Goal: Transaction & Acquisition: Obtain resource

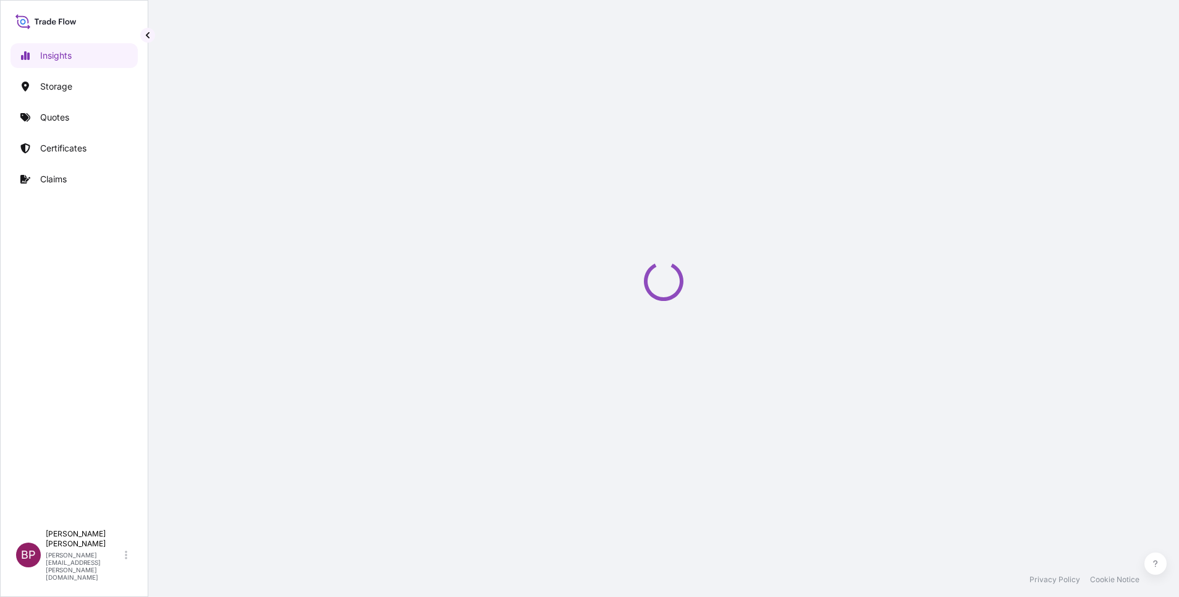
select select "2025"
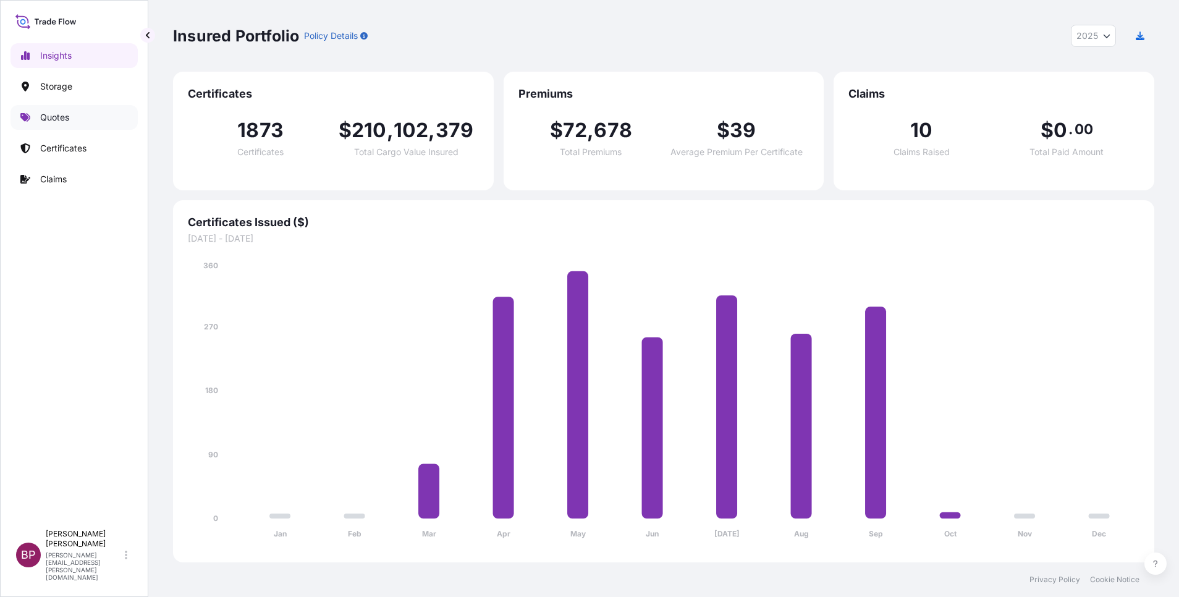
click at [64, 119] on p "Quotes" at bounding box center [54, 117] width 29 height 12
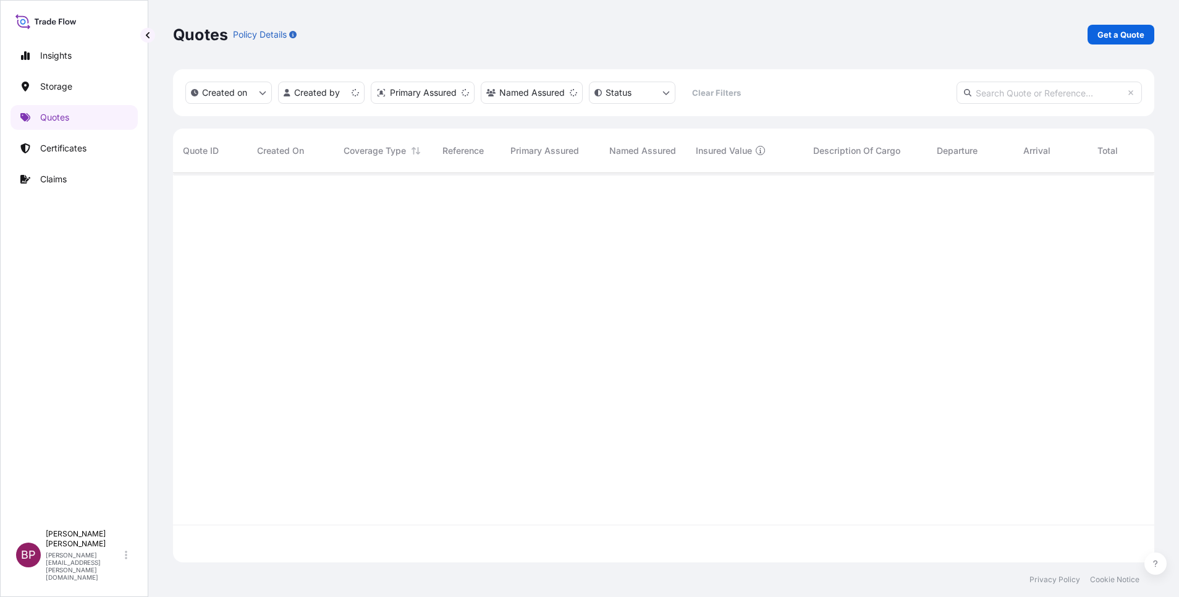
scroll to position [382, 967]
click at [1131, 34] on p "Get a Quote" at bounding box center [1121, 34] width 47 height 12
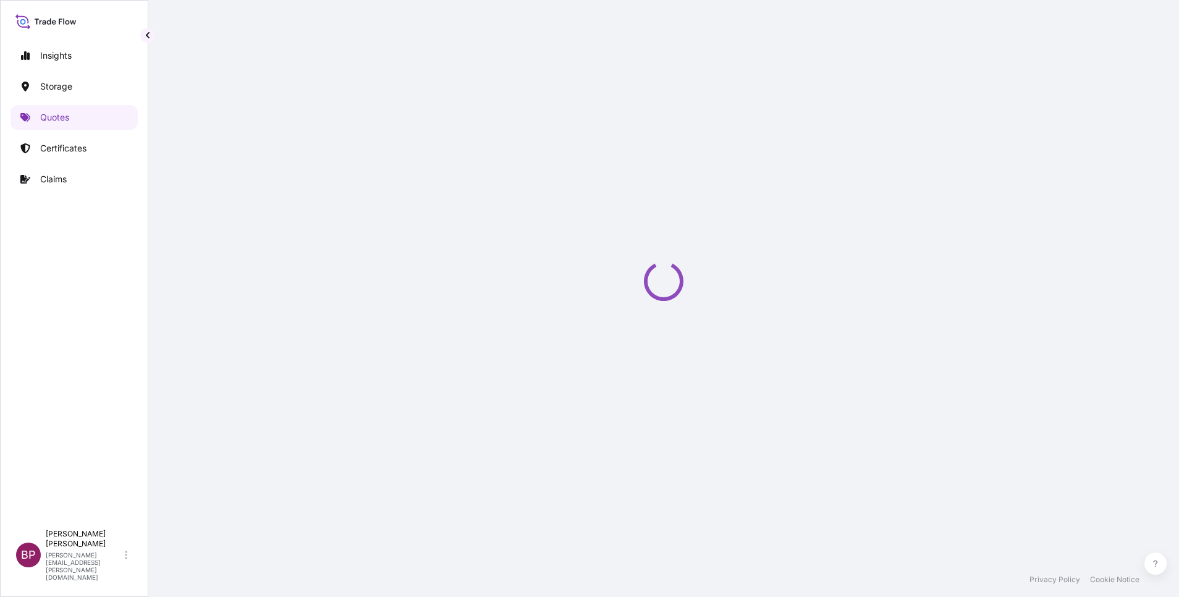
select select "Water"
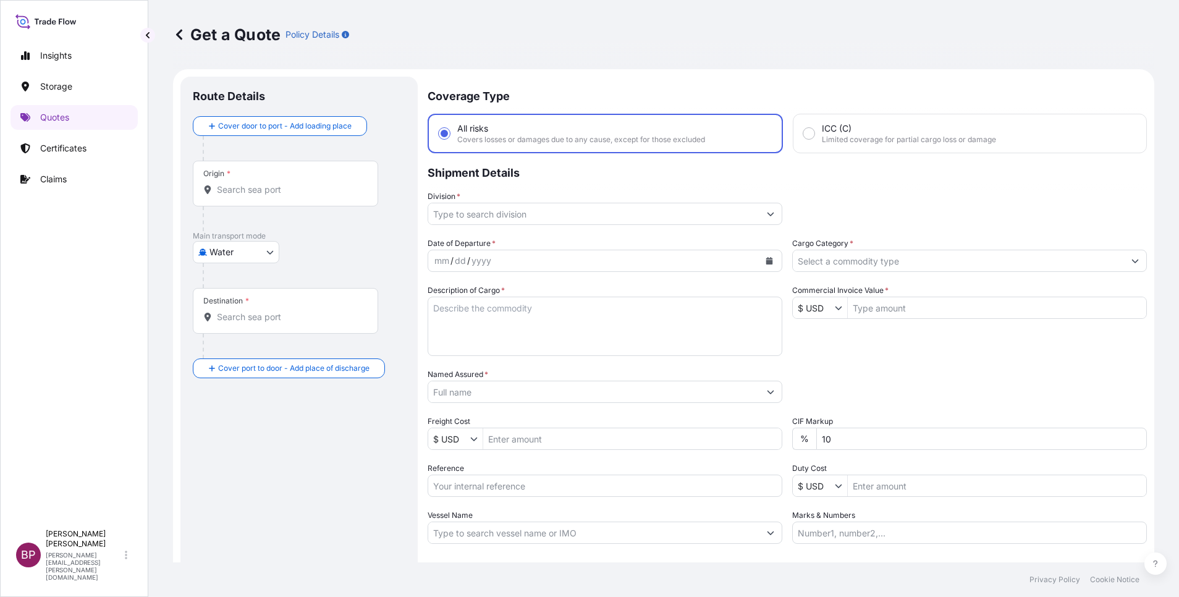
scroll to position [20, 0]
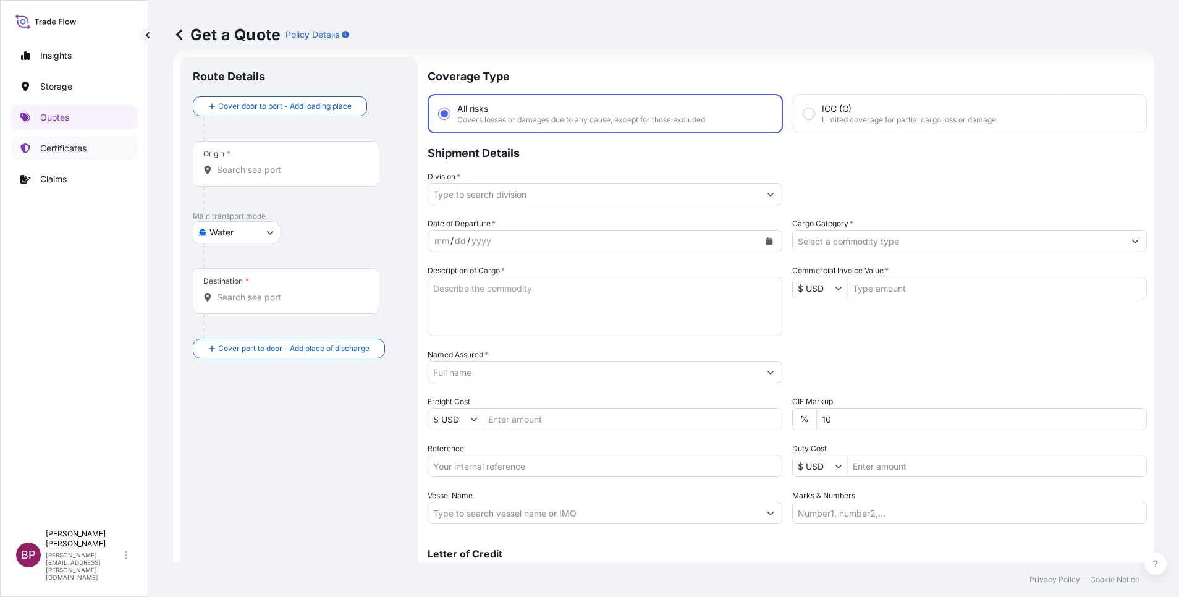
click at [75, 138] on link "Certificates" at bounding box center [74, 148] width 127 height 25
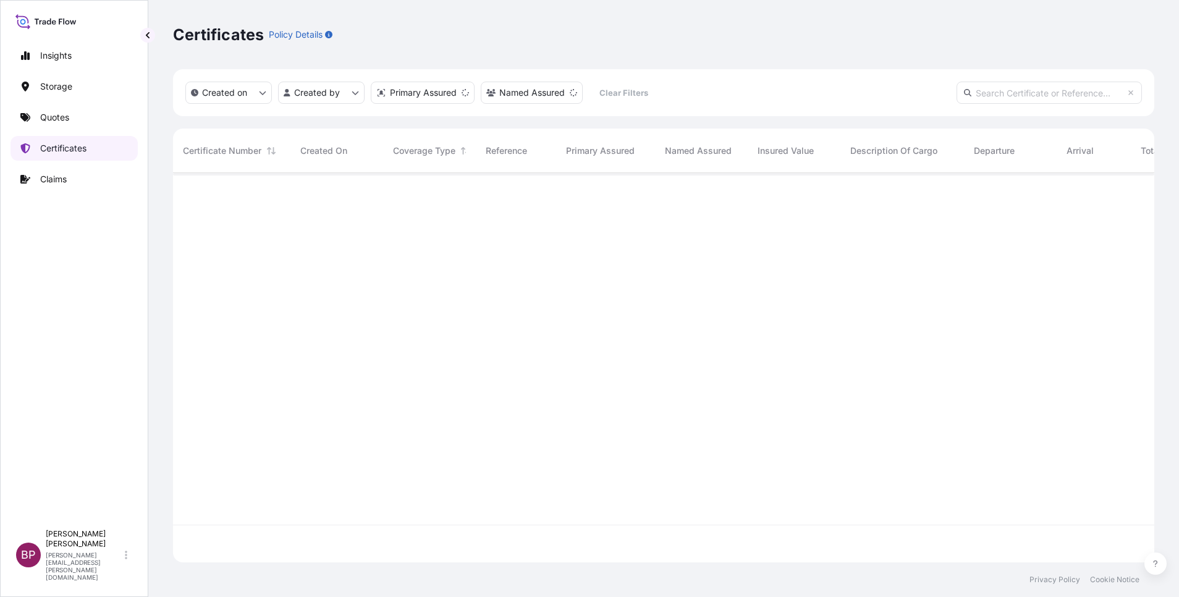
scroll to position [382, 967]
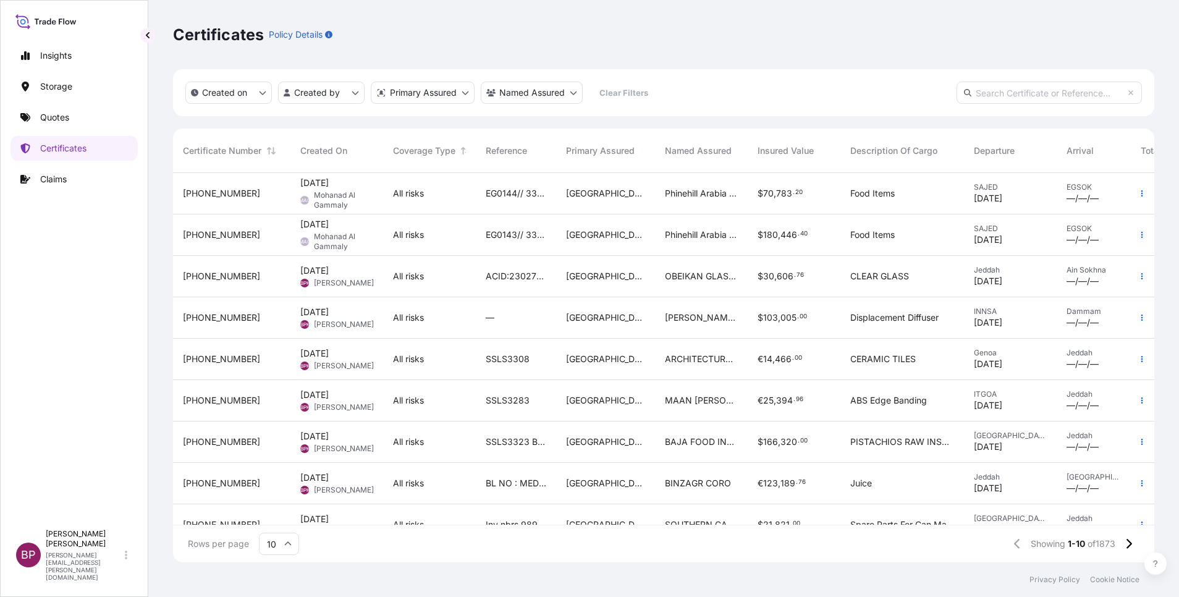
click at [562, 290] on div "[GEOGRAPHIC_DATA]" at bounding box center [605, 276] width 99 height 41
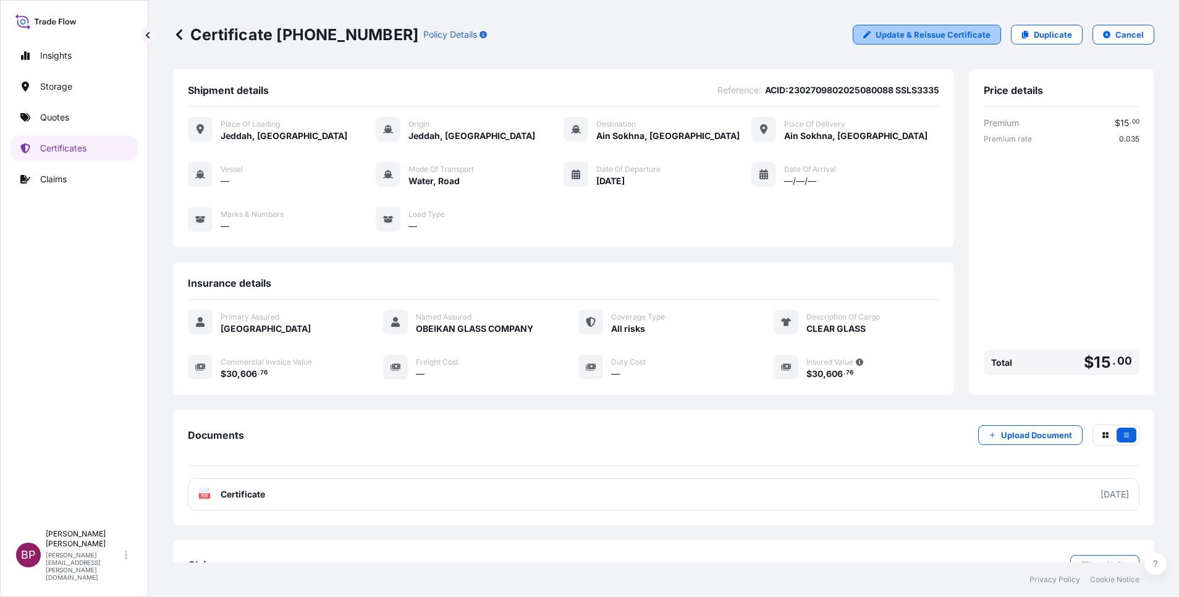
click at [950, 34] on p "Update & Reissue Certificate" at bounding box center [933, 34] width 115 height 12
select select "Road / [GEOGRAPHIC_DATA]"
select select "Water"
select select "Road / Inland"
select select "31614"
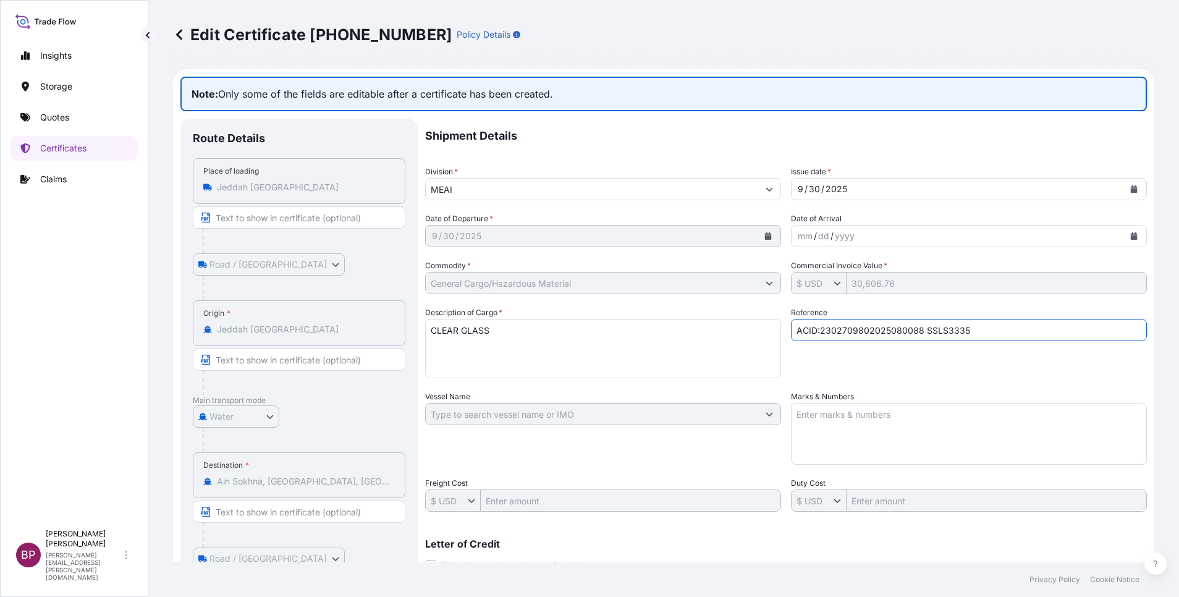
drag, startPoint x: 990, startPoint y: 333, endPoint x: 495, endPoint y: 309, distance: 496.3
click at [495, 310] on div "Shipment Details Division * MEAI Issue date * 9 / 30 / 2025 Date of Departure *…" at bounding box center [786, 413] width 722 height 589
paste input "90152"
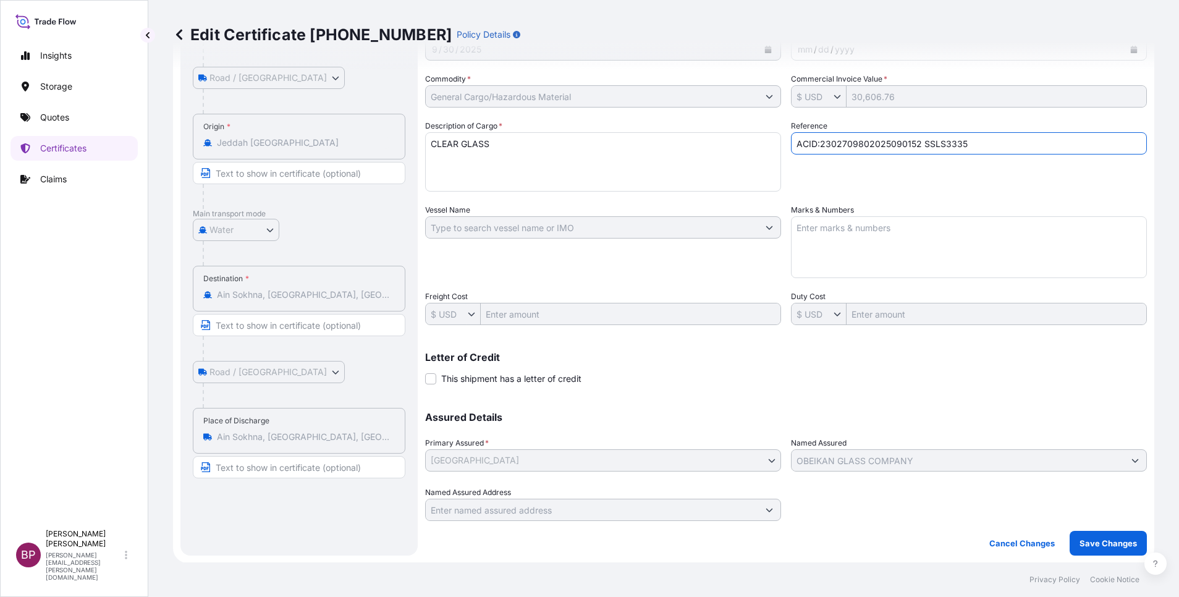
scroll to position [187, 0]
type input "ACID:2302709802025090152 SSLS3335"
click at [1115, 543] on p "Save Changes" at bounding box center [1108, 543] width 57 height 12
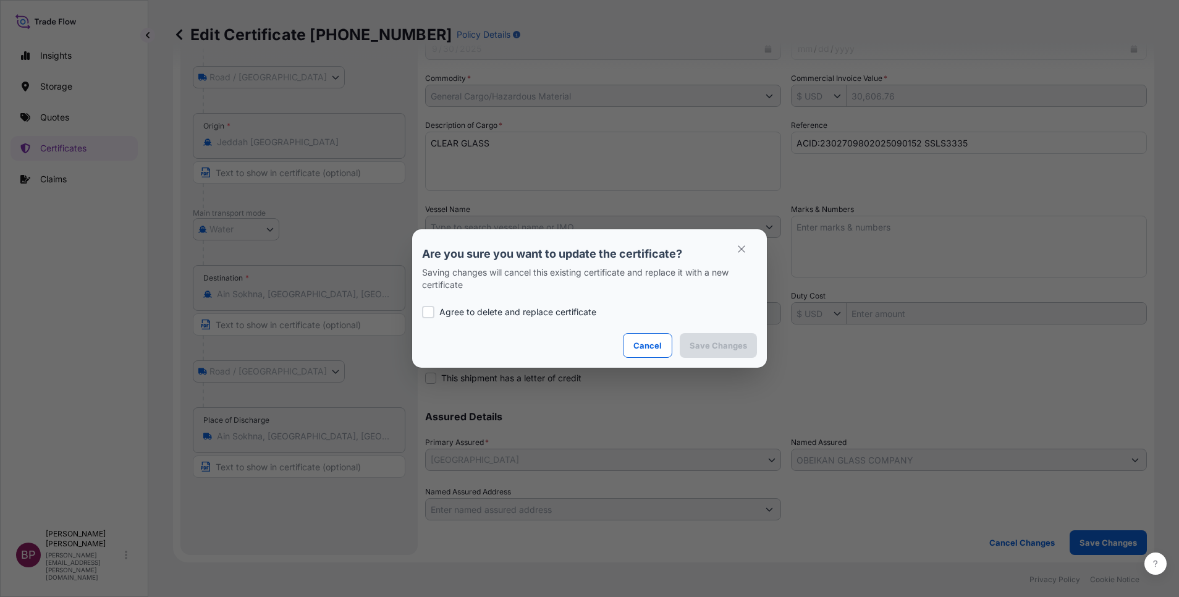
click at [461, 310] on p "Agree to delete and replace certificate" at bounding box center [518, 312] width 157 height 12
checkbox input "true"
click at [718, 346] on p "Save Changes" at bounding box center [718, 345] width 57 height 12
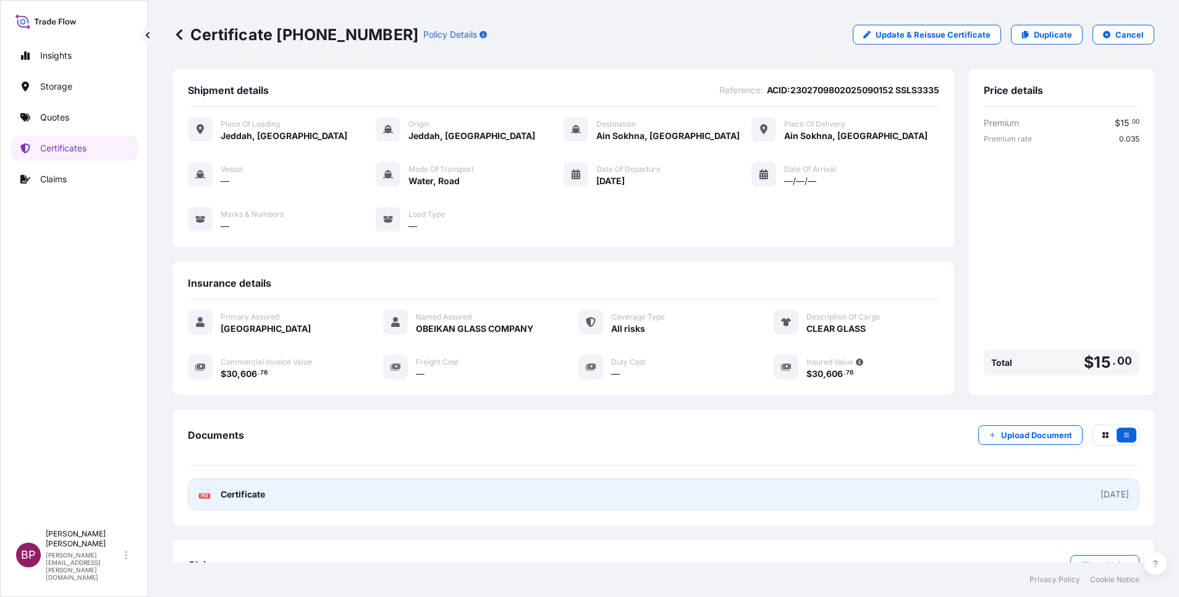
click at [252, 501] on span "Certificate" at bounding box center [243, 494] width 45 height 12
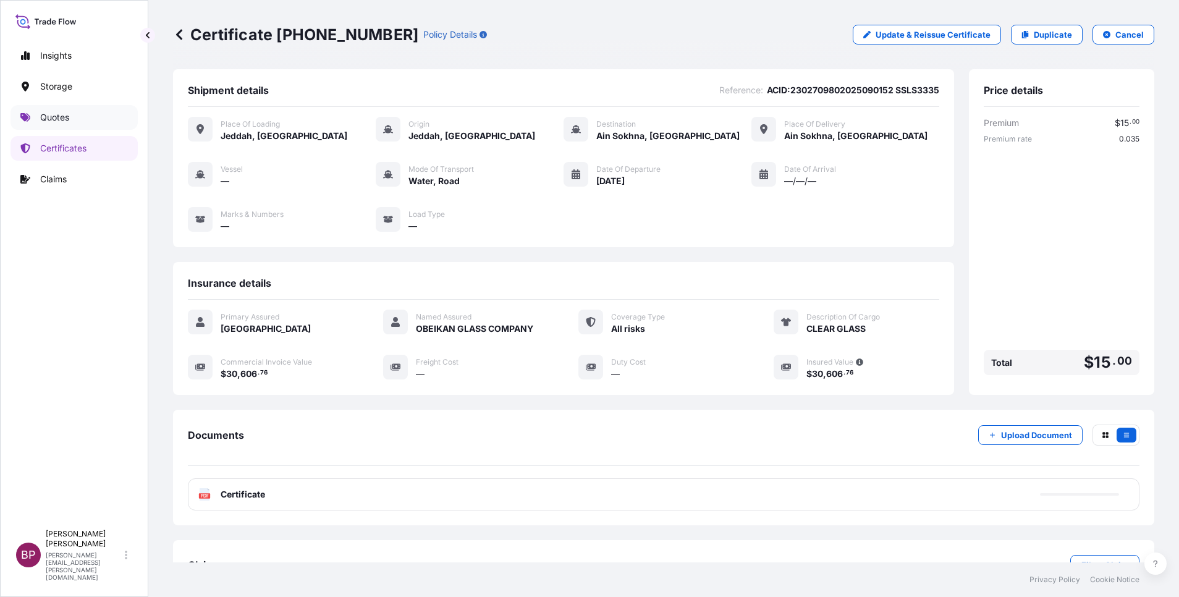
click at [54, 118] on p "Quotes" at bounding box center [54, 117] width 29 height 12
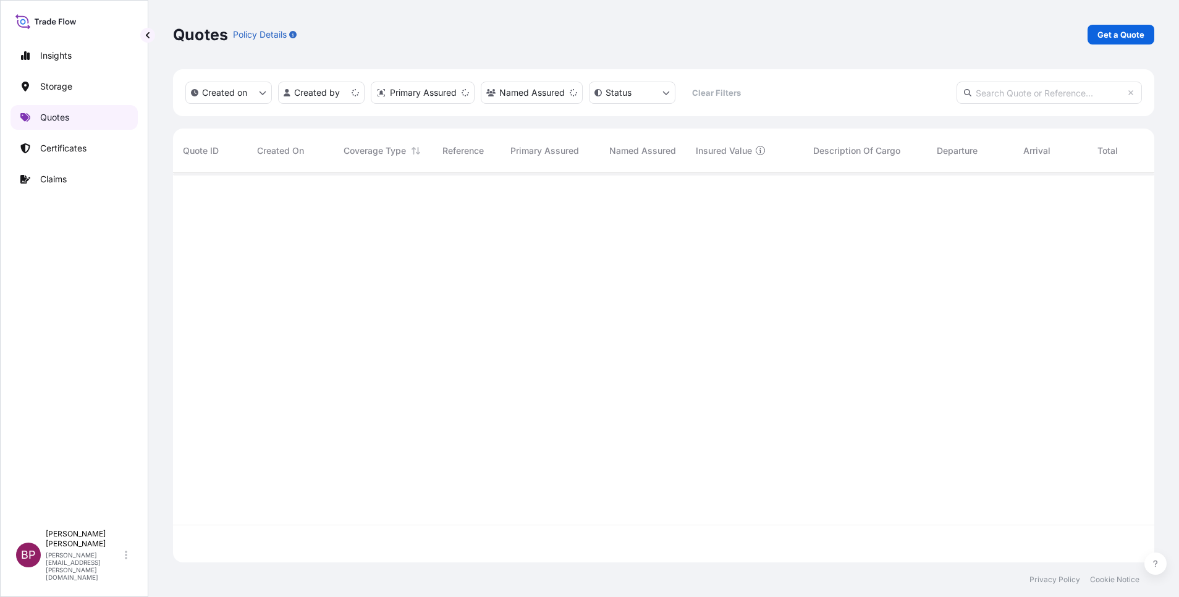
scroll to position [382, 967]
click at [1124, 33] on p "Get a Quote" at bounding box center [1121, 34] width 47 height 12
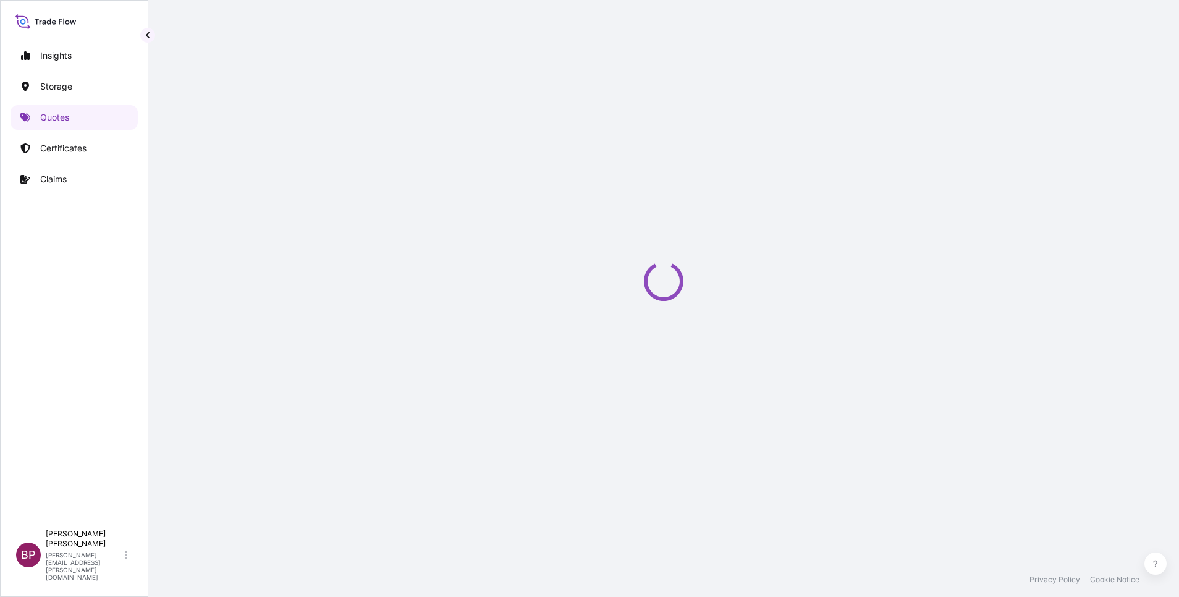
select select "Water"
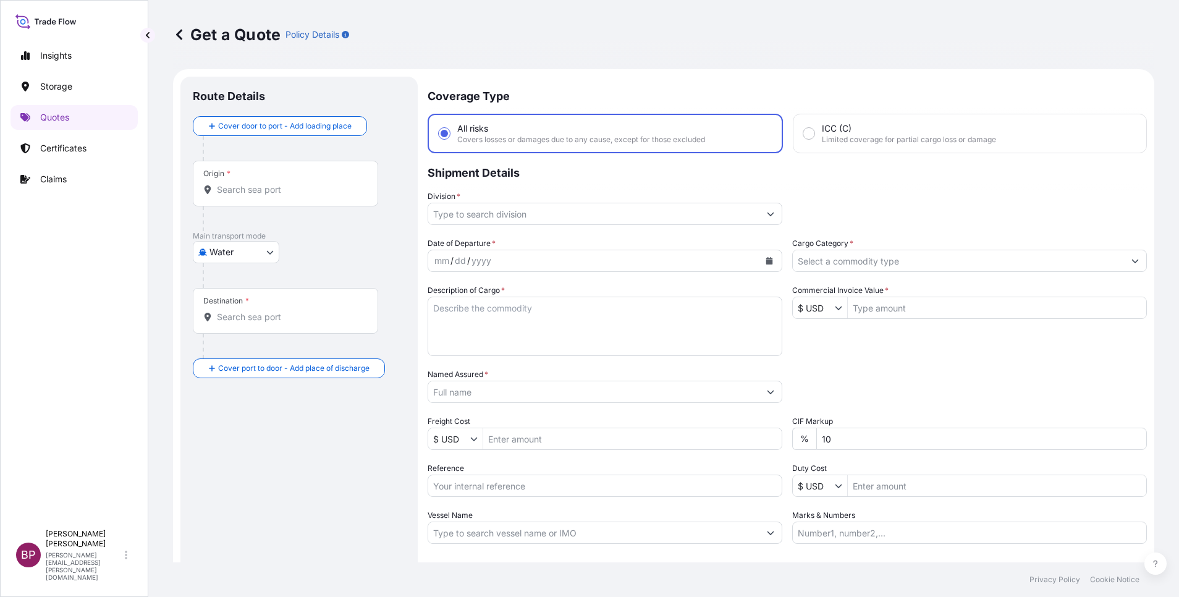
scroll to position [20, 0]
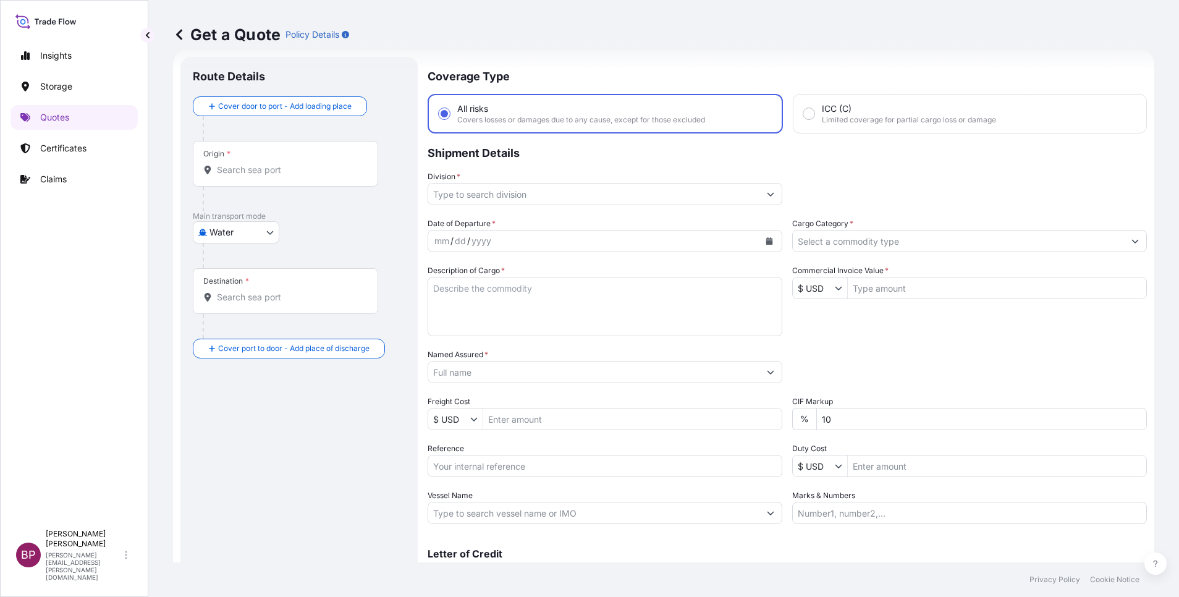
click at [695, 311] on textarea "Description of Cargo *" at bounding box center [605, 306] width 355 height 59
paste textarea "Soda Ash in 1000 MT Jumbo Bags (Break Bulk) 5000 MT"
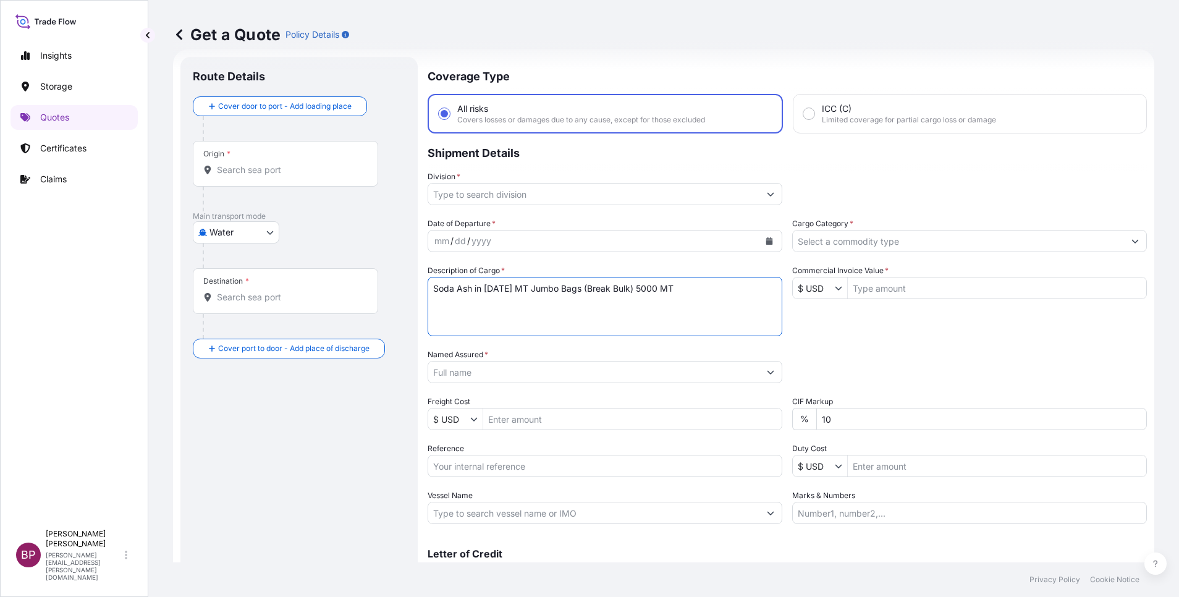
type textarea "Soda Ash in 1000 MT Jumbo Bags (Break Bulk) 5000 MT"
click at [922, 243] on input "Cargo Category *" at bounding box center [958, 241] width 331 height 22
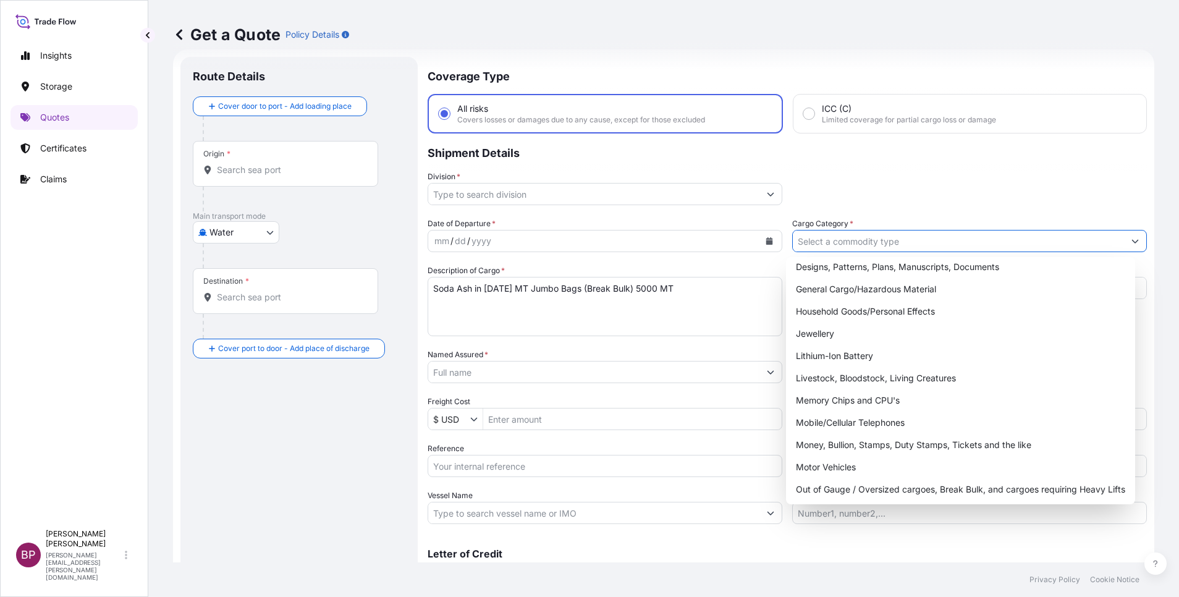
scroll to position [113, 0]
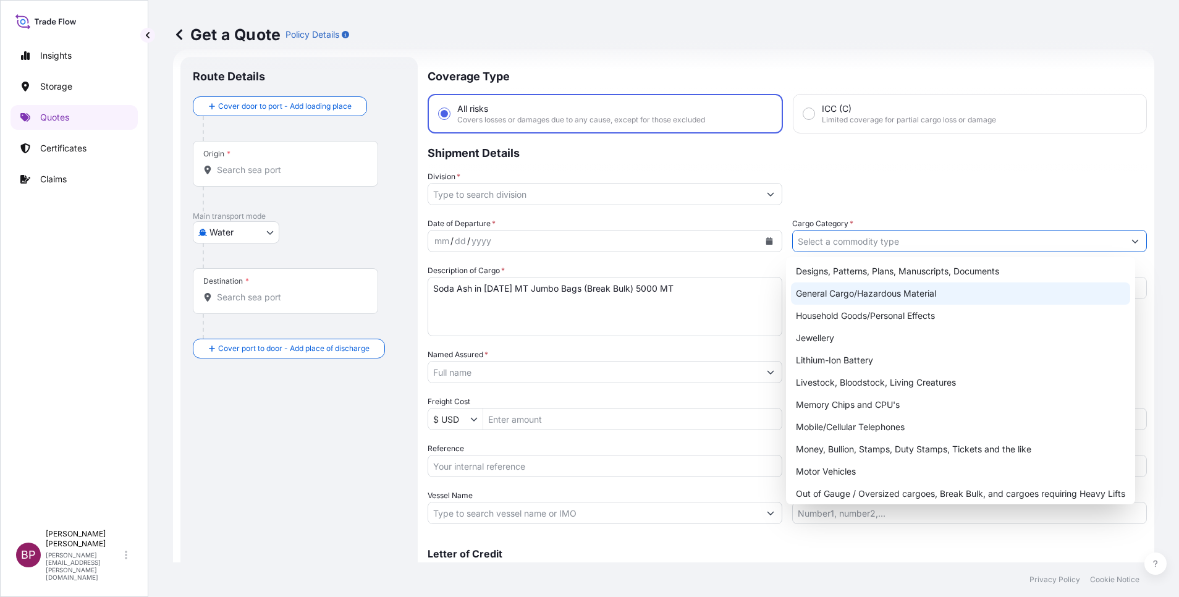
click at [967, 296] on div "General Cargo/Hazardous Material" at bounding box center [960, 294] width 339 height 22
type input "General Cargo/Hazardous Material"
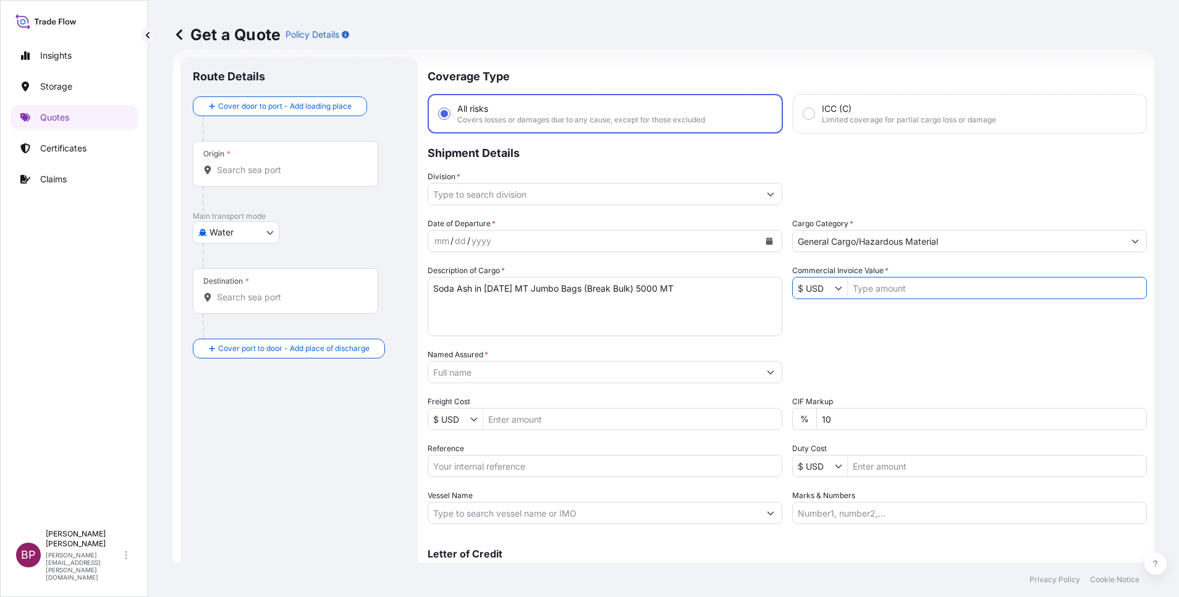
click at [877, 284] on input "Commercial Invoice Value *" at bounding box center [997, 288] width 299 height 22
paste input "11,15,000"
type input "1,115,000"
drag, startPoint x: 848, startPoint y: 423, endPoint x: 311, endPoint y: 366, distance: 540.2
click at [399, 380] on form "Route Details Cover door to port - Add loading place Place of loading Road / In…" at bounding box center [664, 336] width 982 height 574
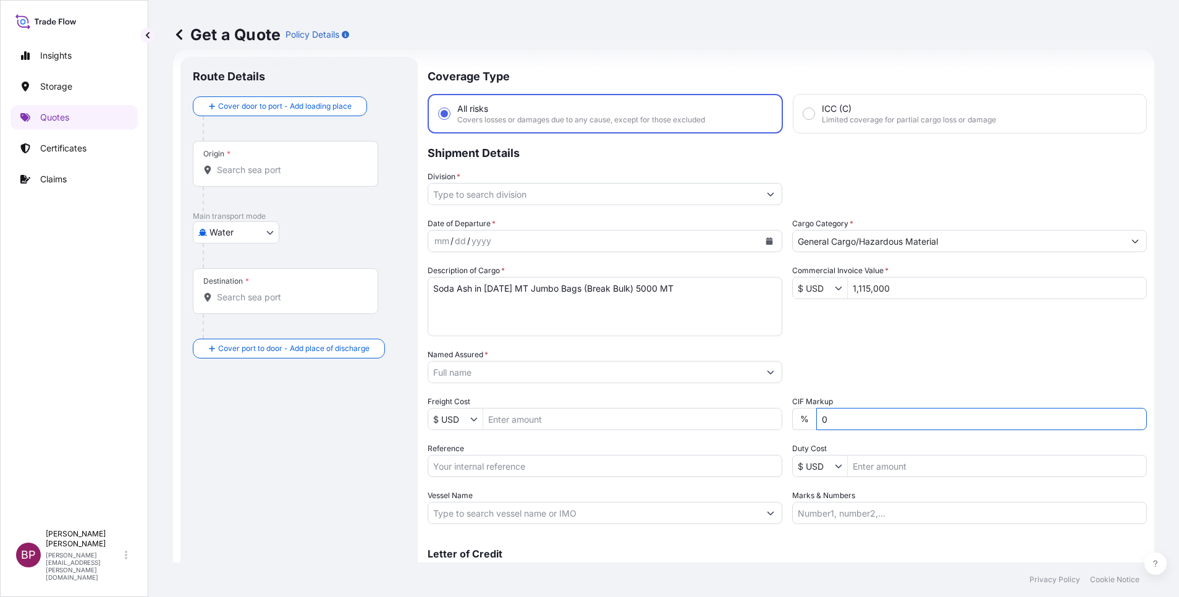
type input "0"
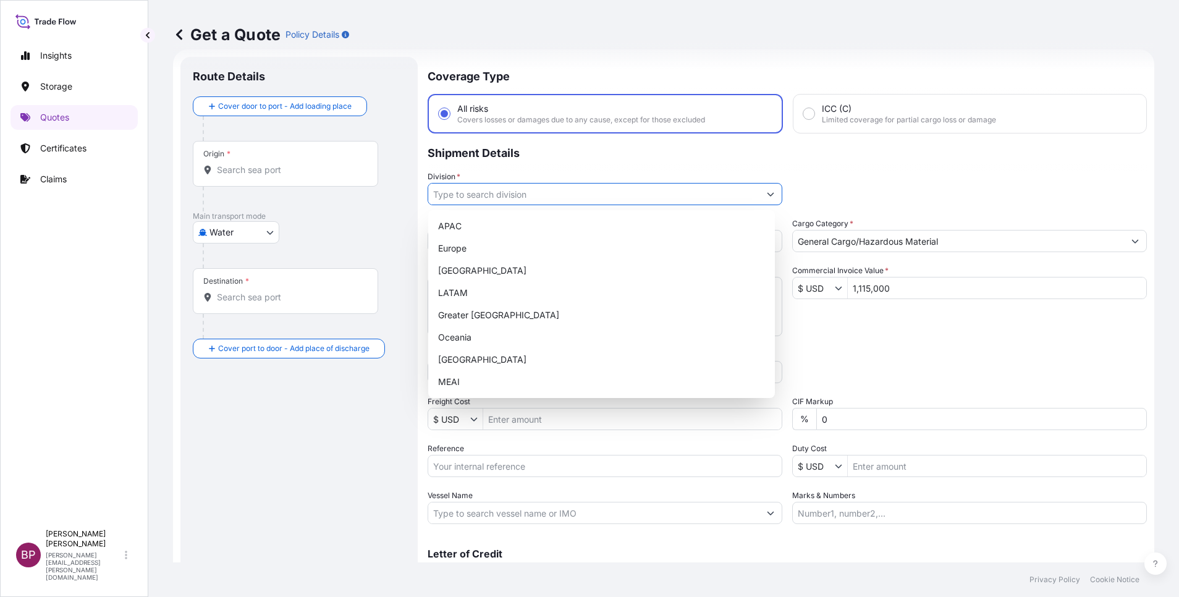
click at [768, 193] on icon "Show suggestions" at bounding box center [771, 195] width 7 height 4
click at [462, 376] on div "MEAI" at bounding box center [601, 382] width 337 height 22
type input "MEAI"
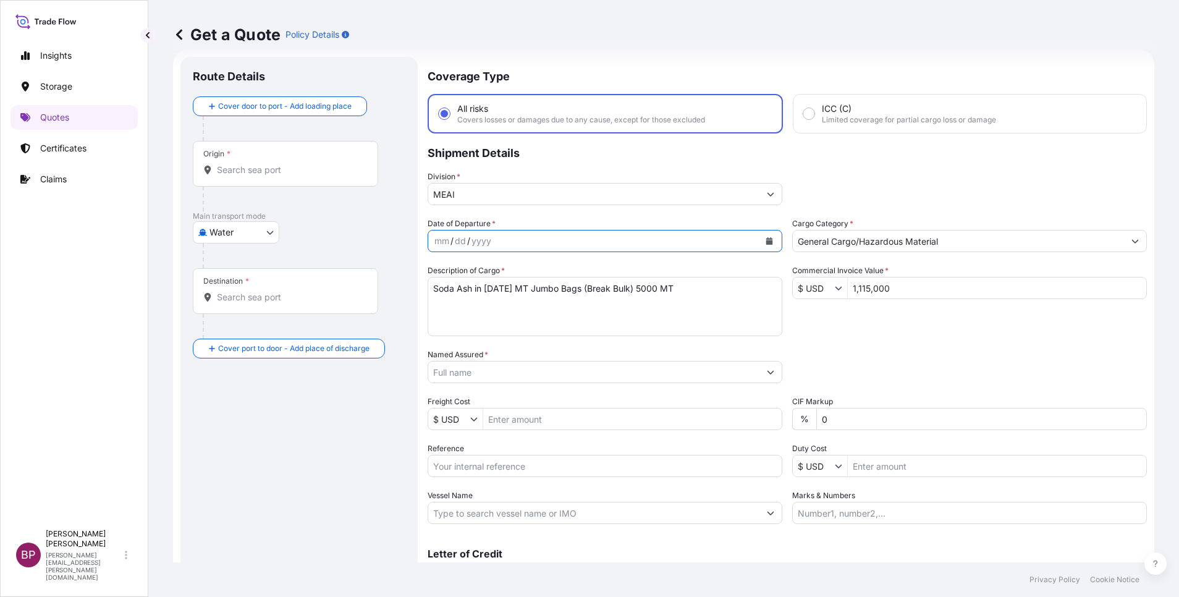
click at [767, 244] on icon "Calendar" at bounding box center [770, 240] width 7 height 7
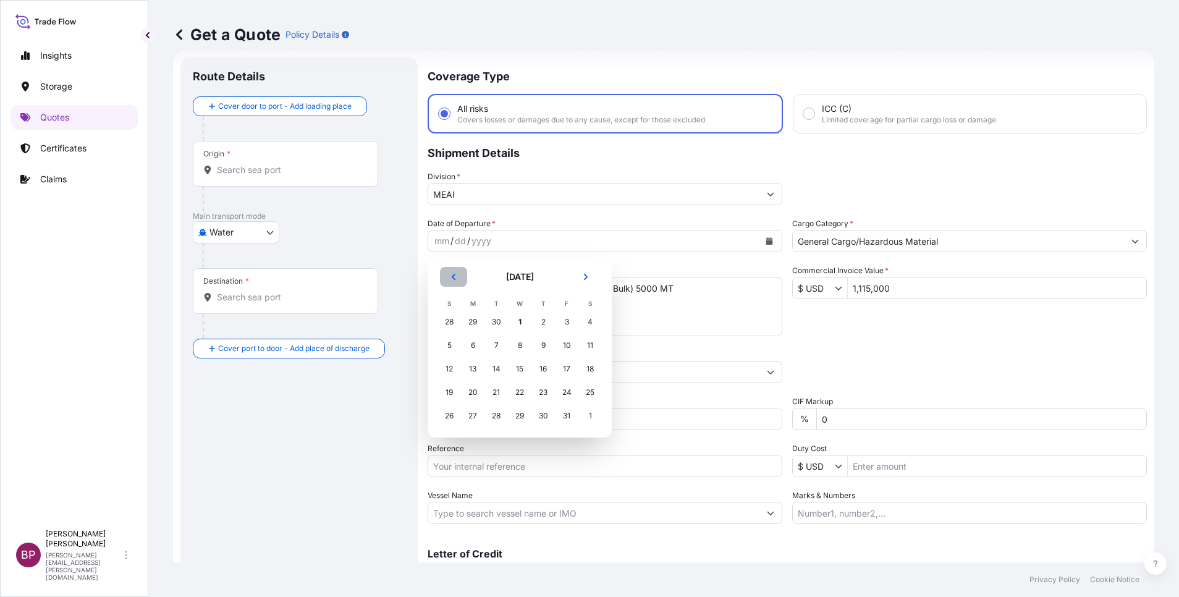
click at [457, 276] on button "Previous" at bounding box center [453, 277] width 27 height 20
click at [544, 321] on div "4" at bounding box center [543, 322] width 22 height 22
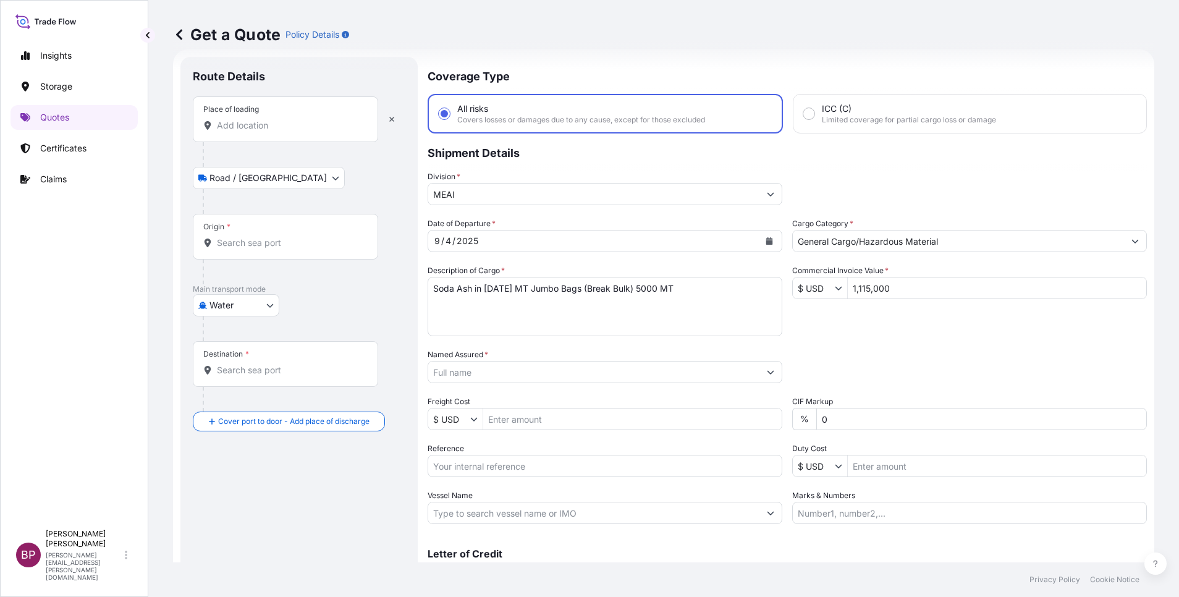
click at [265, 130] on input "Place of loading" at bounding box center [290, 125] width 146 height 12
paste input "Arabian United Float Glass Company"
type input "Arabian United Float Glass Company"
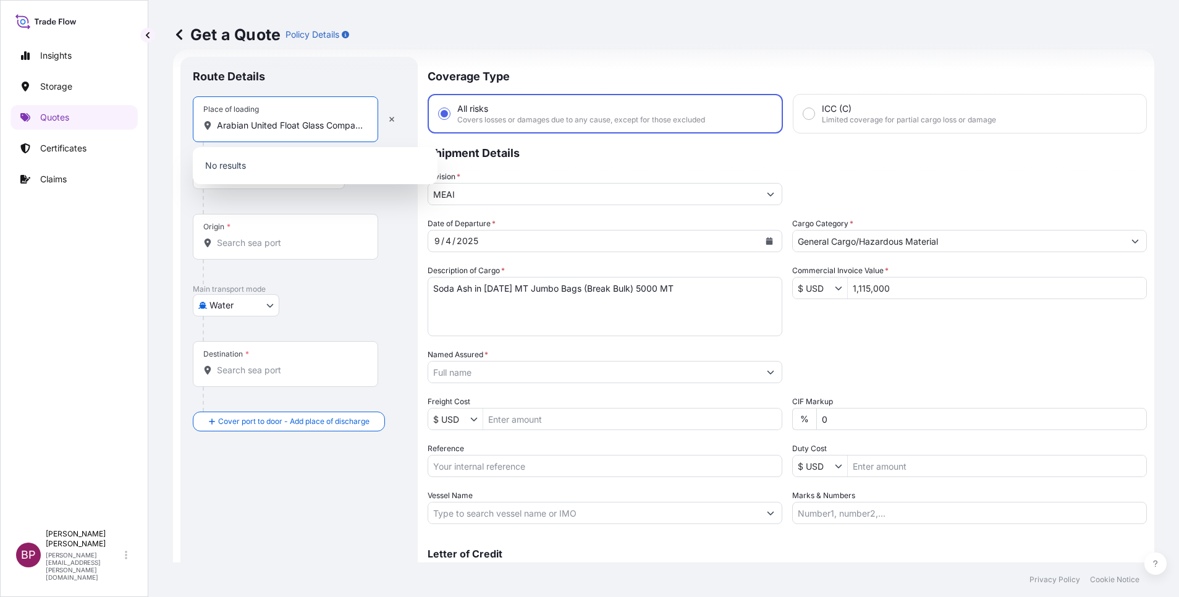
scroll to position [0, 4]
drag, startPoint x: 362, startPoint y: 127, endPoint x: 0, endPoint y: 67, distance: 367.2
click at [0, 67] on html "September 2025 0 options available. 1 option available. Insights Storage Quotes…" at bounding box center [589, 298] width 1179 height 597
click at [499, 372] on input "Named Assured *" at bounding box center [593, 372] width 331 height 22
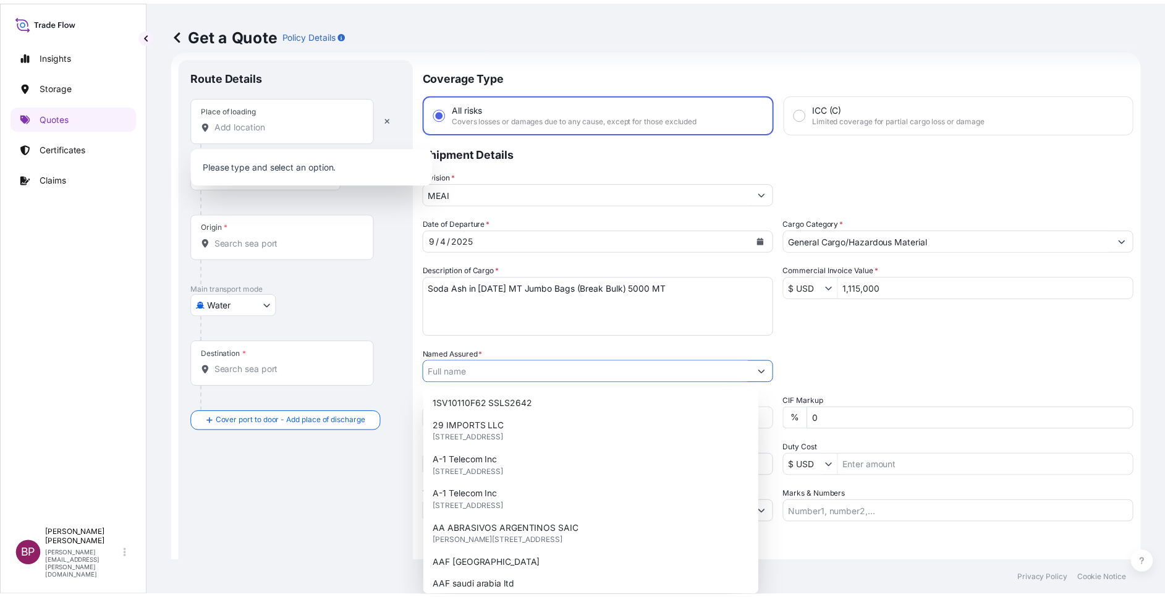
paste input "Arabian United Float Glass Company"
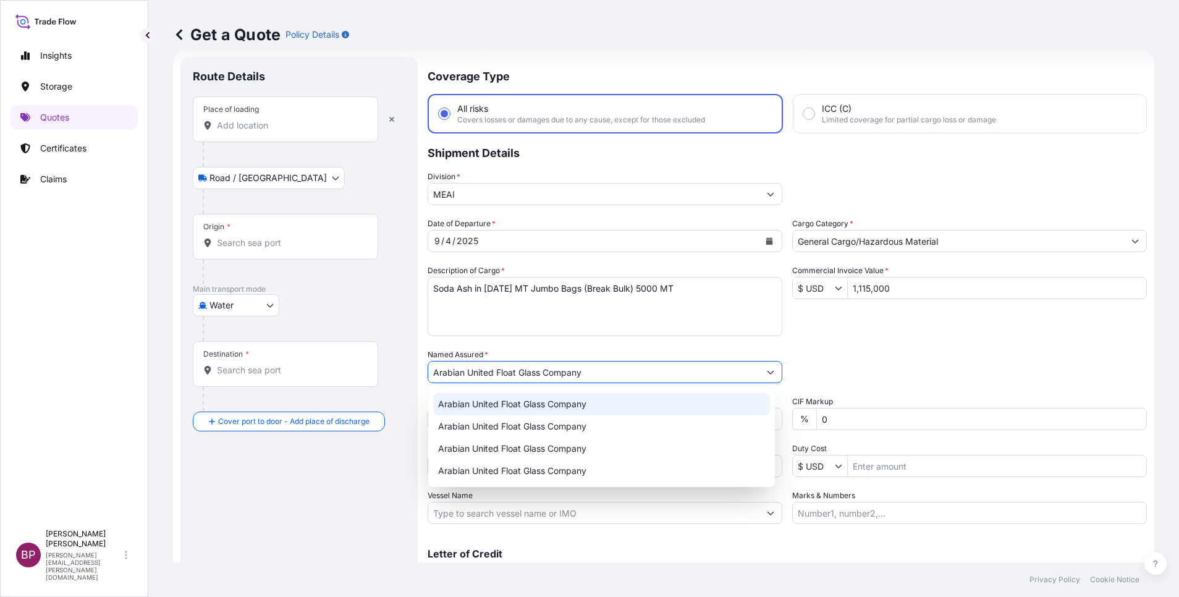
type input "Arabian United Float Glass Company"
click at [522, 326] on textarea "Soda Ash in 1000 MT Jumbo Bags (Break Bulk) 5000 MT" at bounding box center [605, 306] width 355 height 59
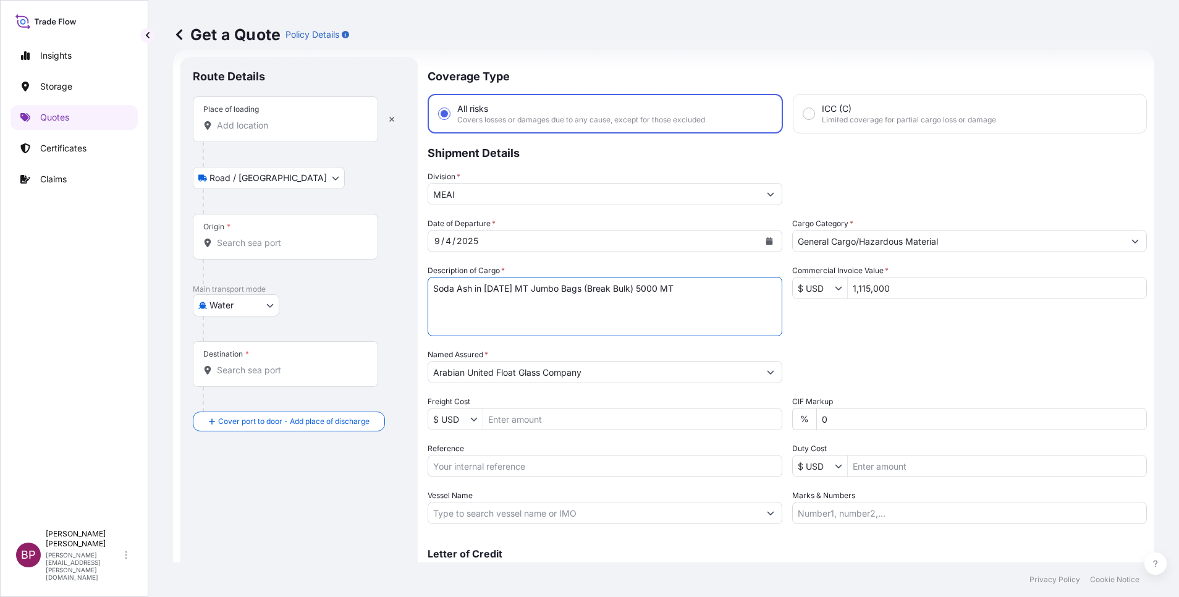
click at [521, 471] on input "Reference" at bounding box center [605, 466] width 355 height 22
paste input "JC01QDYB1020910"
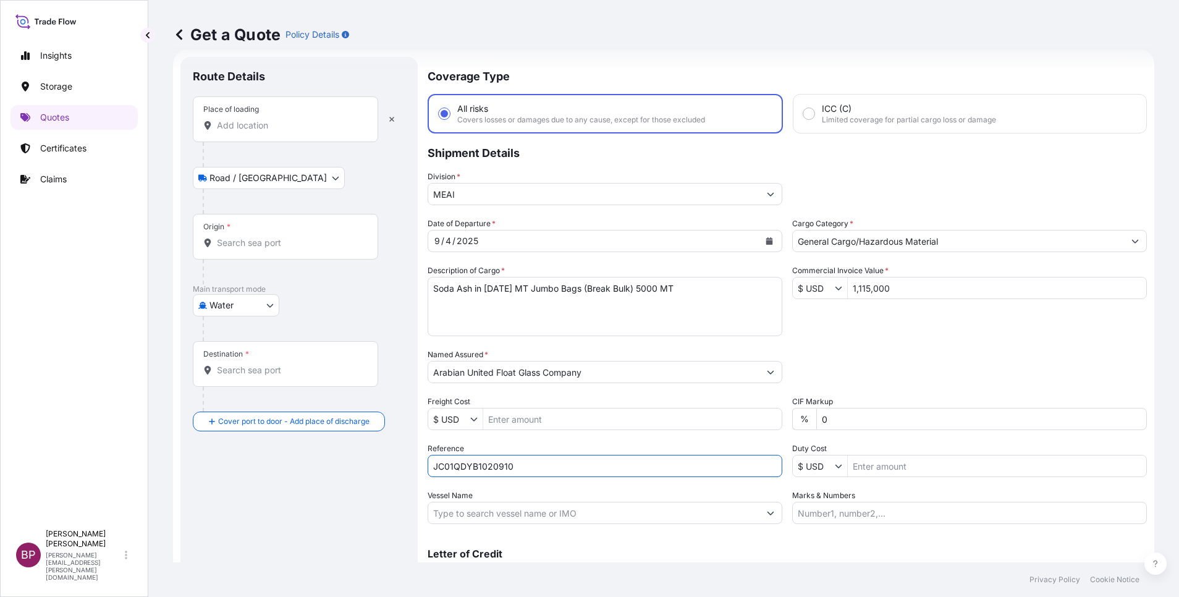
type input "JC01QDYB1020910"
click at [271, 134] on div "Place of loading" at bounding box center [285, 119] width 185 height 46
click at [271, 132] on input "Place of loading" at bounding box center [290, 125] width 146 height 12
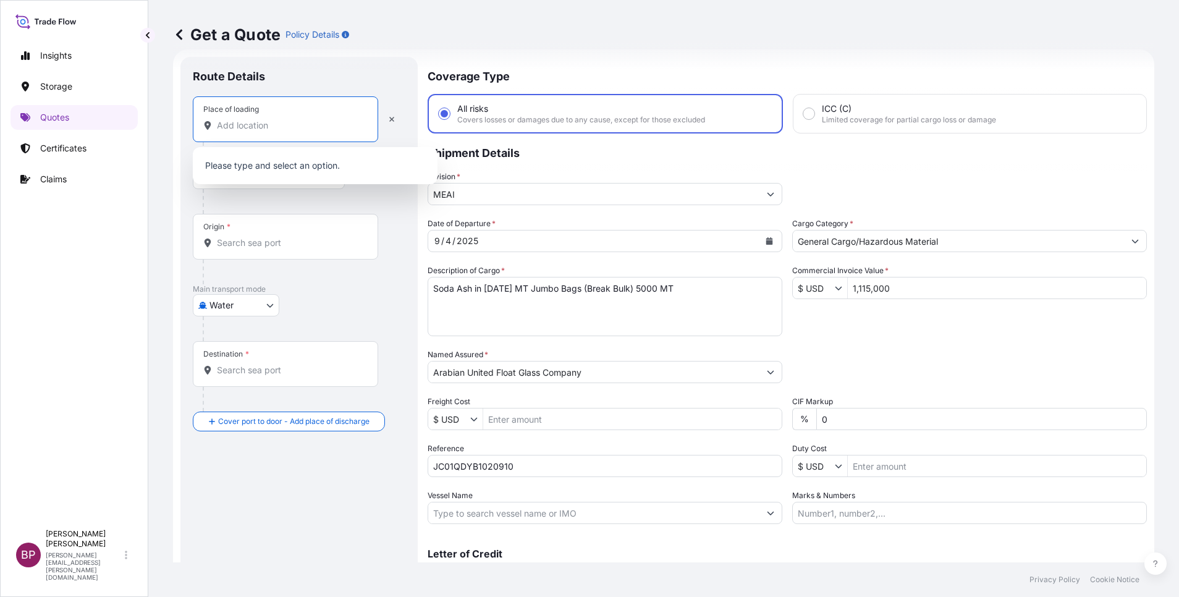
paste input "Dagang"
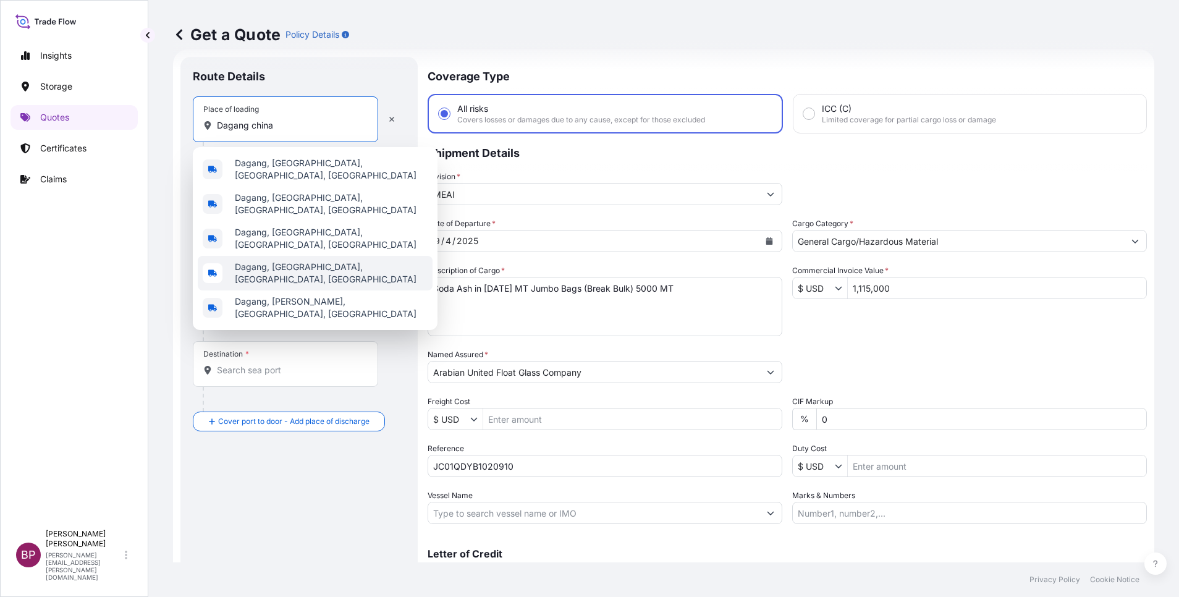
click at [331, 261] on span "Dagang, Jiande, Hangzhou, China" at bounding box center [331, 273] width 193 height 25
type input "Dagang, Jiande, Hangzhou, China"
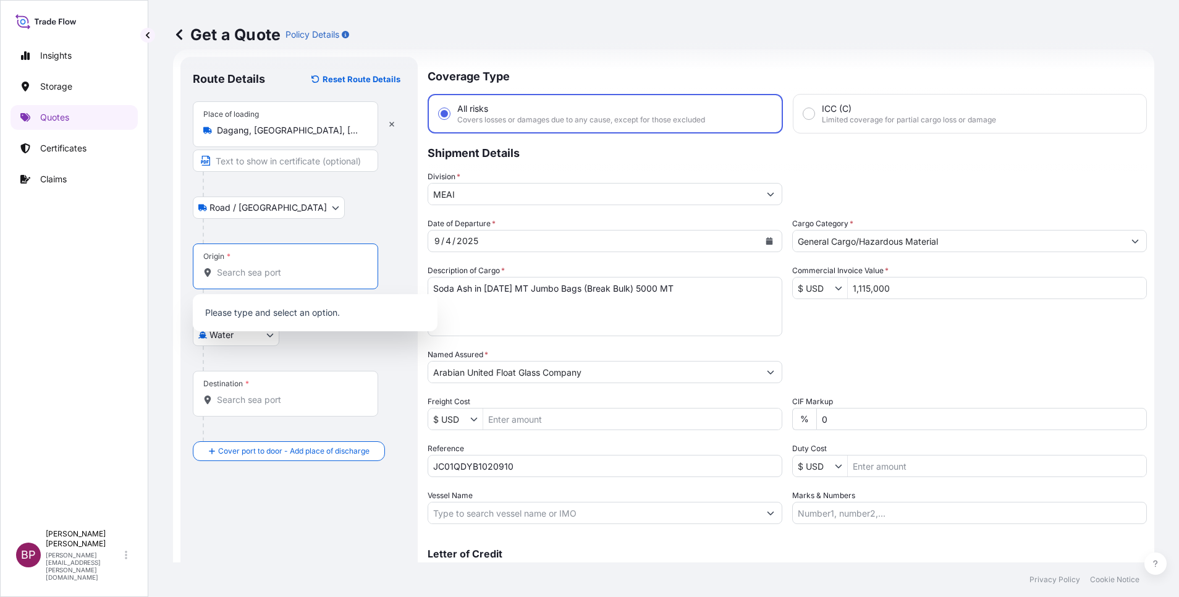
click at [268, 266] on input "Origin *" at bounding box center [290, 272] width 146 height 12
paste input "Dagang"
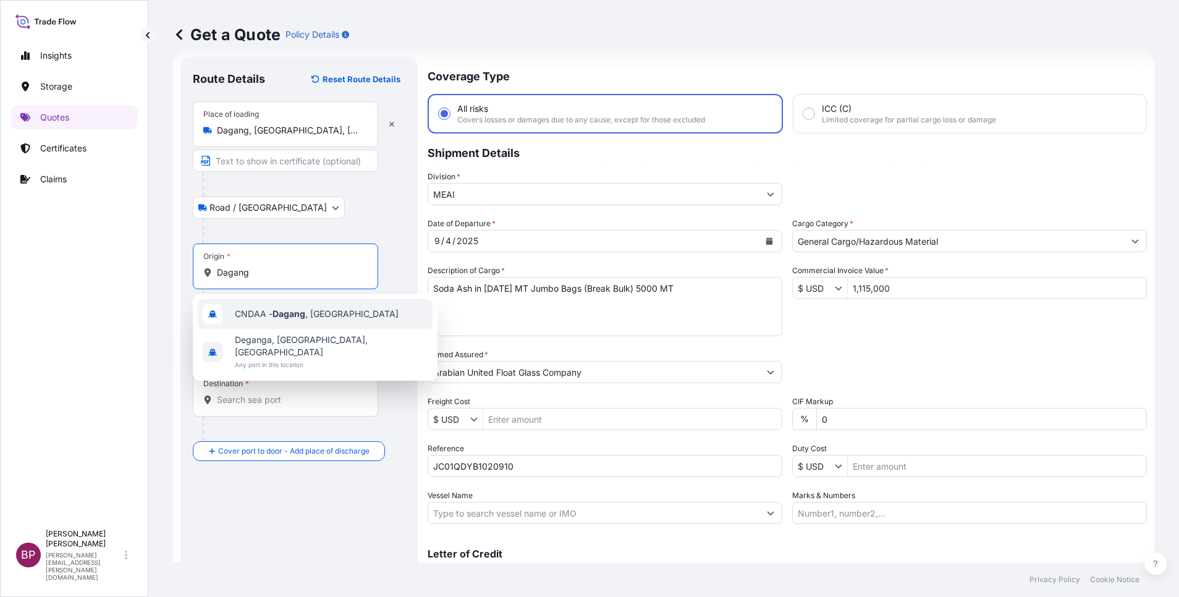
click at [307, 313] on span "CNDAA - Dagang , China" at bounding box center [317, 314] width 164 height 12
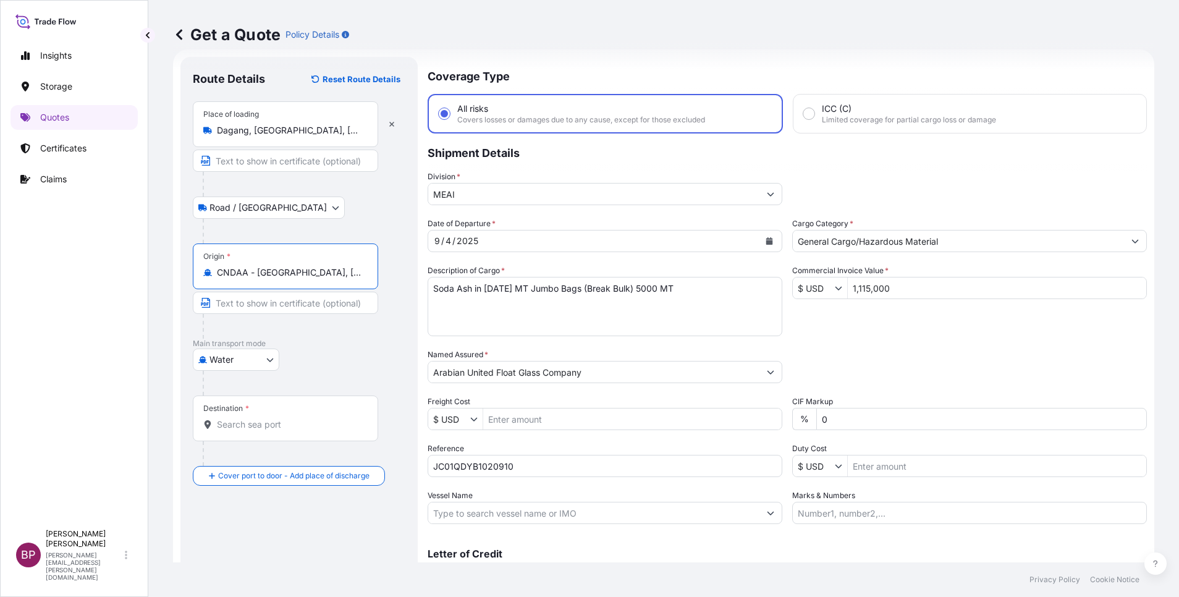
type input "CNDAA - Dagang, China"
click at [271, 425] on input "Destination *" at bounding box center [290, 425] width 146 height 12
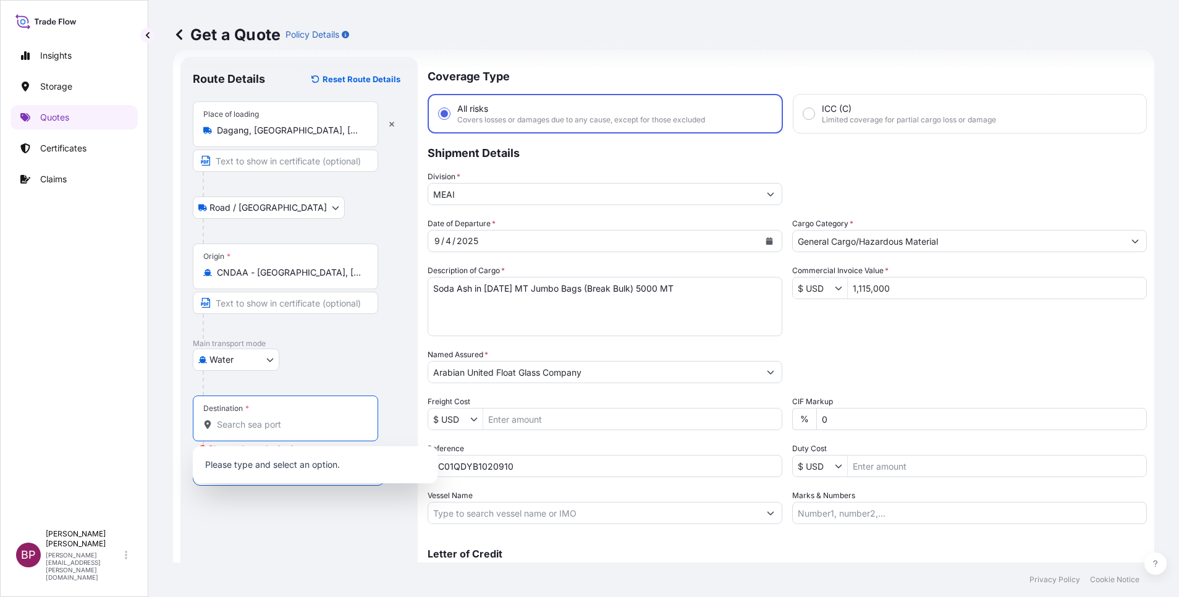
paste input "Yanbu Commercial Port"
drag, startPoint x: 298, startPoint y: 424, endPoint x: 248, endPoint y: 423, distance: 50.1
click at [248, 423] on input "Yanbu Commercial Port" at bounding box center [290, 425] width 146 height 12
click at [279, 423] on input "Yanbu Port" at bounding box center [290, 425] width 146 height 12
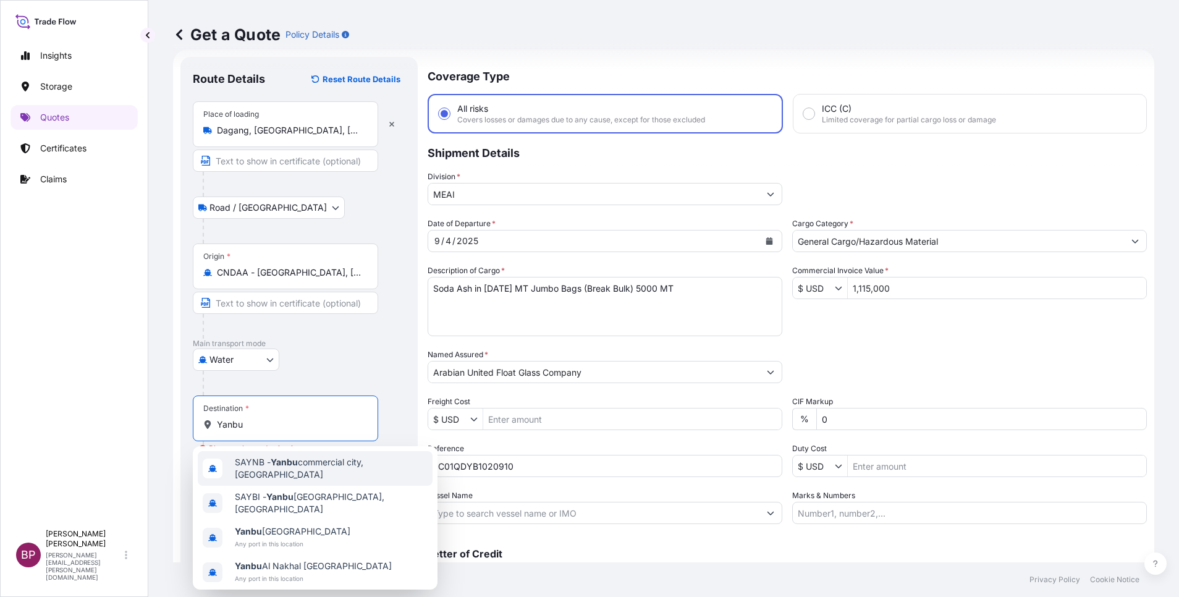
click at [388, 467] on span "SAYNB - Yanbu commercial city, Saudi Arabia" at bounding box center [331, 468] width 193 height 25
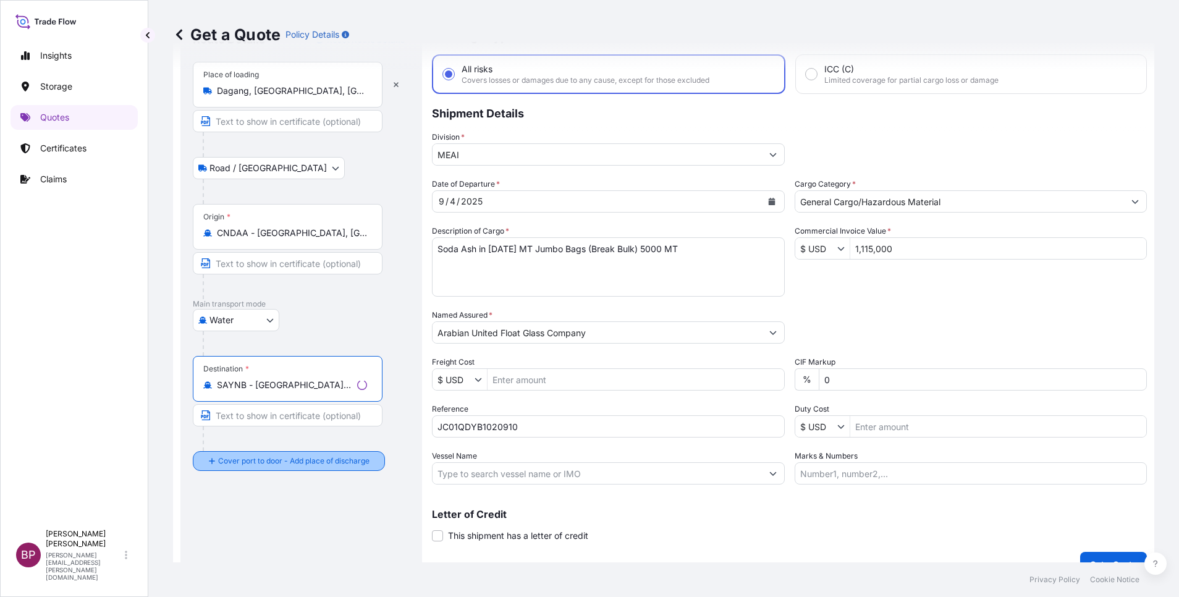
scroll to position [81, 0]
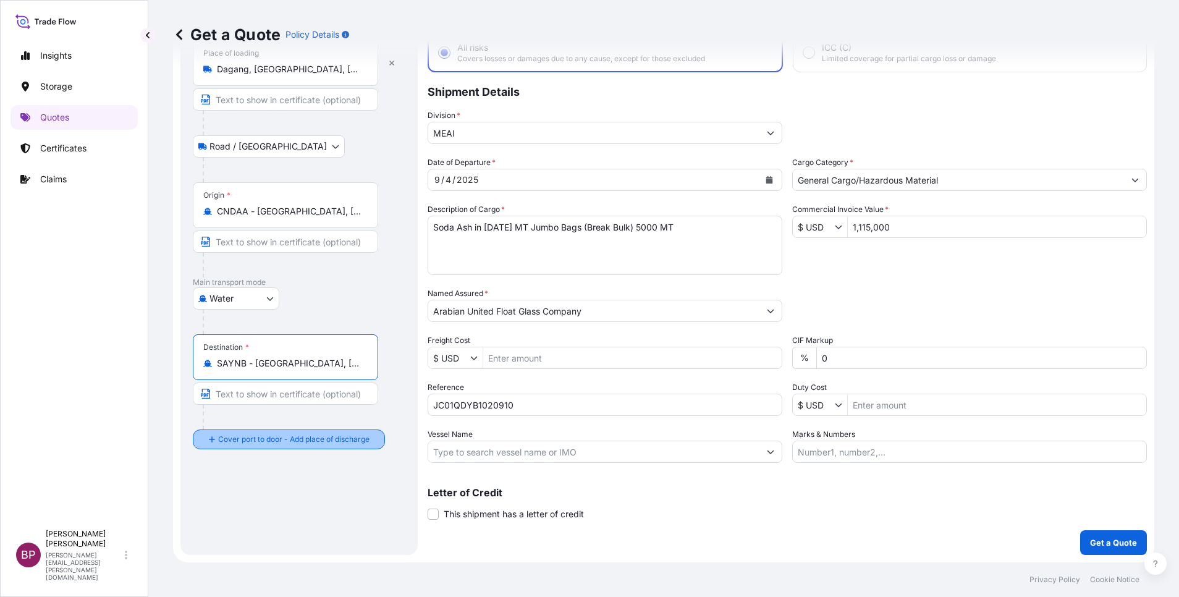
type input "SAYNB - Yanbu commercial city, Saudi Arabia"
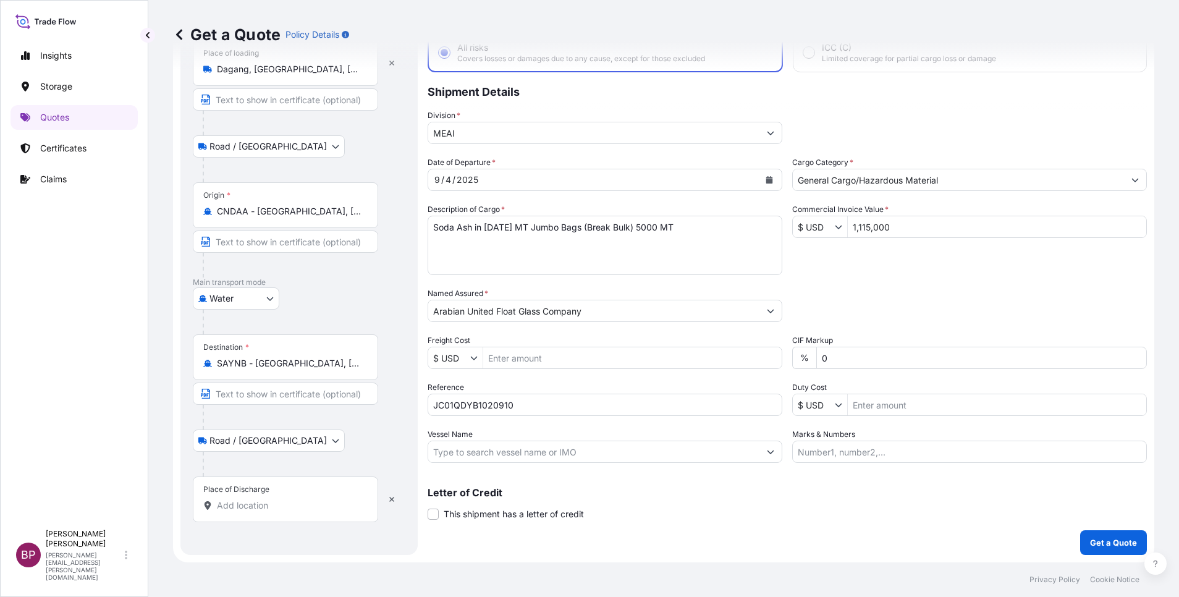
click at [253, 494] on div "Place of Discharge" at bounding box center [236, 490] width 66 height 10
click at [253, 499] on input "Place of Discharge" at bounding box center [290, 505] width 146 height 12
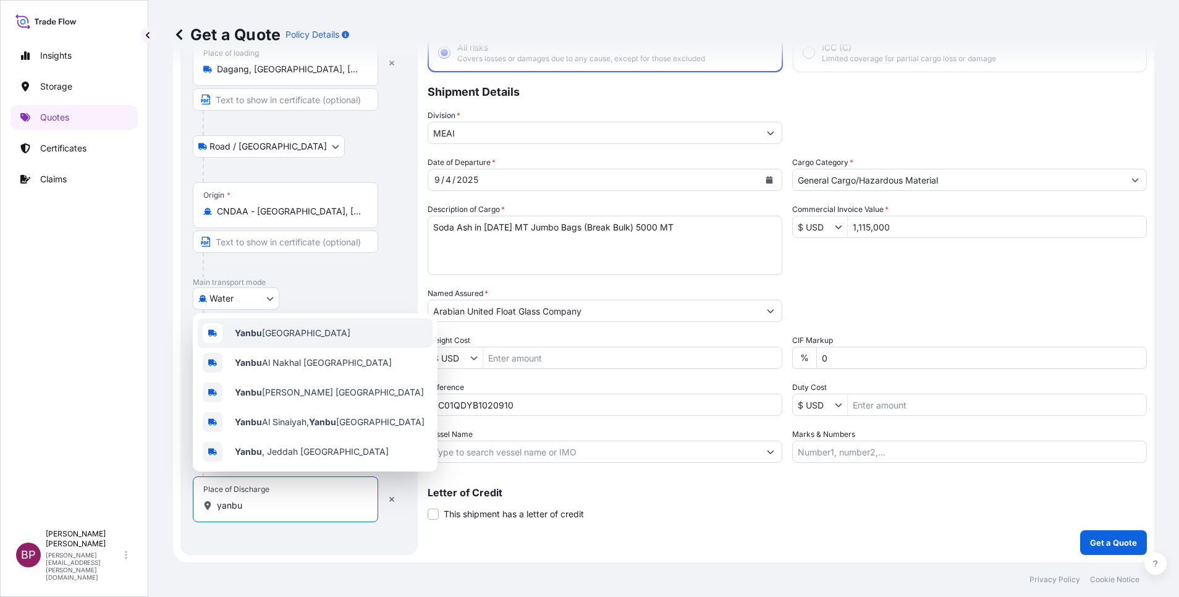
click at [325, 339] on div "Yanbu Saudi Arabia" at bounding box center [315, 333] width 235 height 30
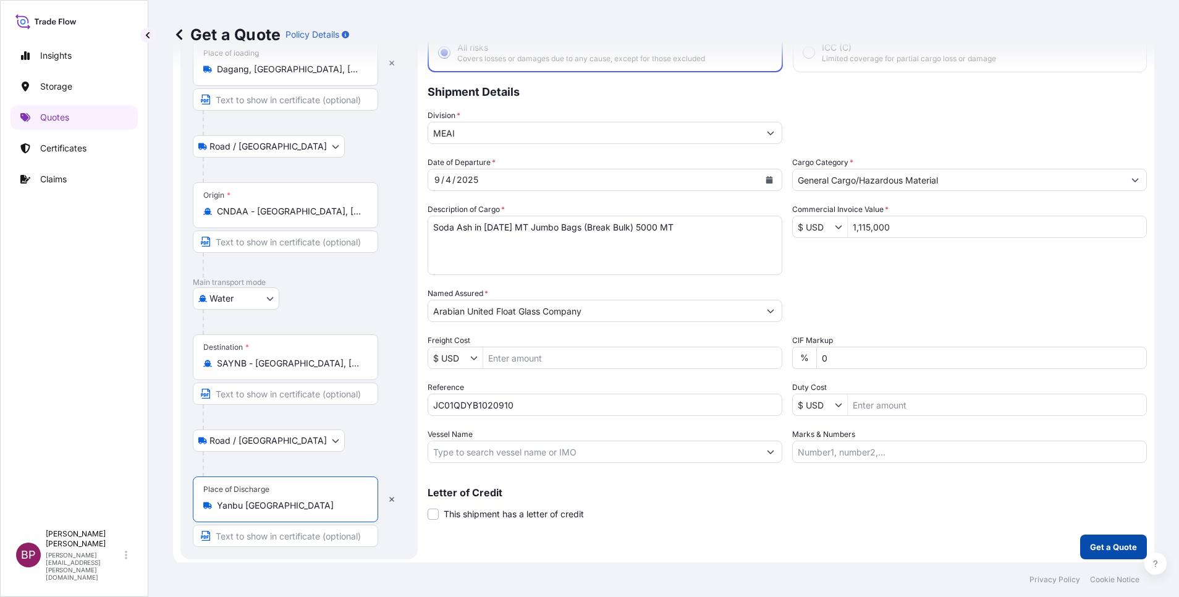
type input "Yanbu Saudi Arabia"
click at [1118, 543] on p "Get a Quote" at bounding box center [1113, 547] width 47 height 12
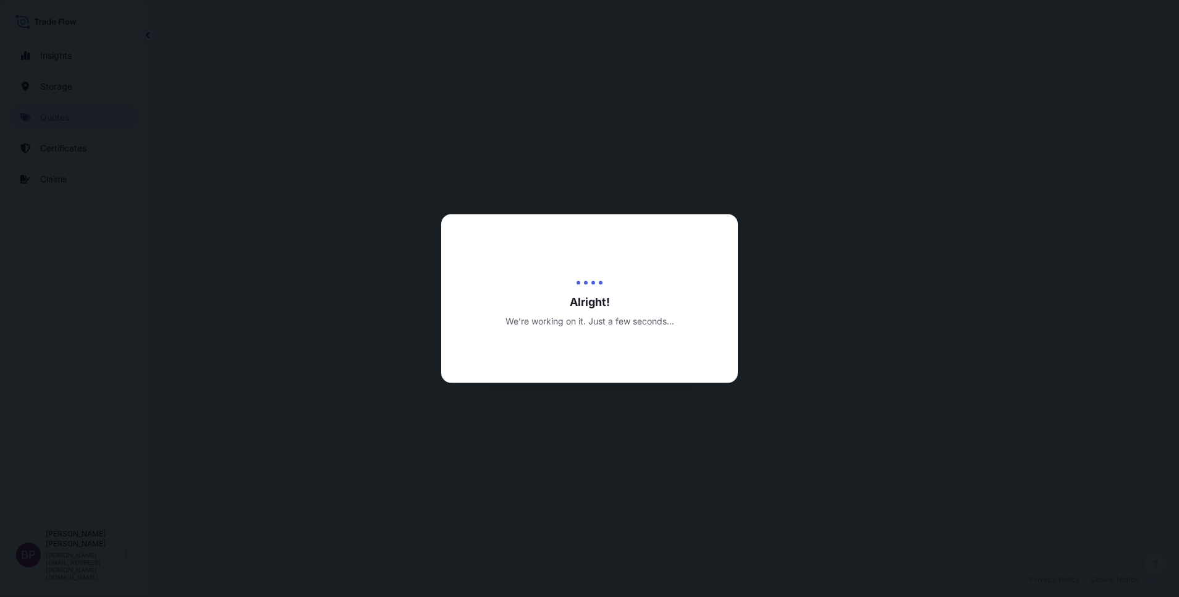
select select "Road / Inland"
select select "Water"
select select "Road / Inland"
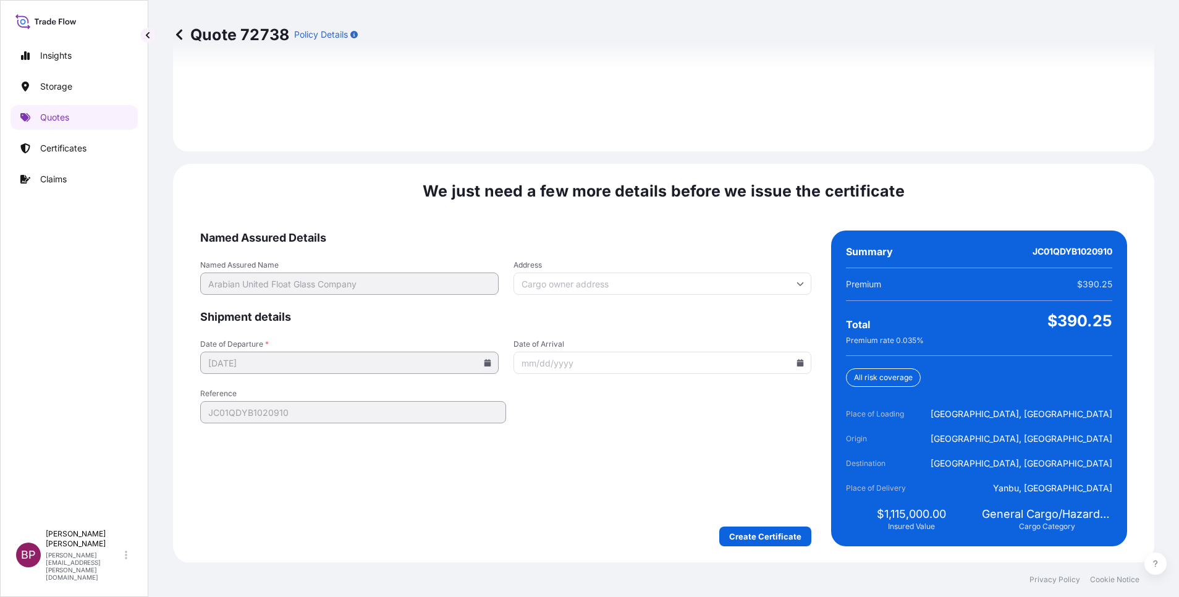
scroll to position [1832, 0]
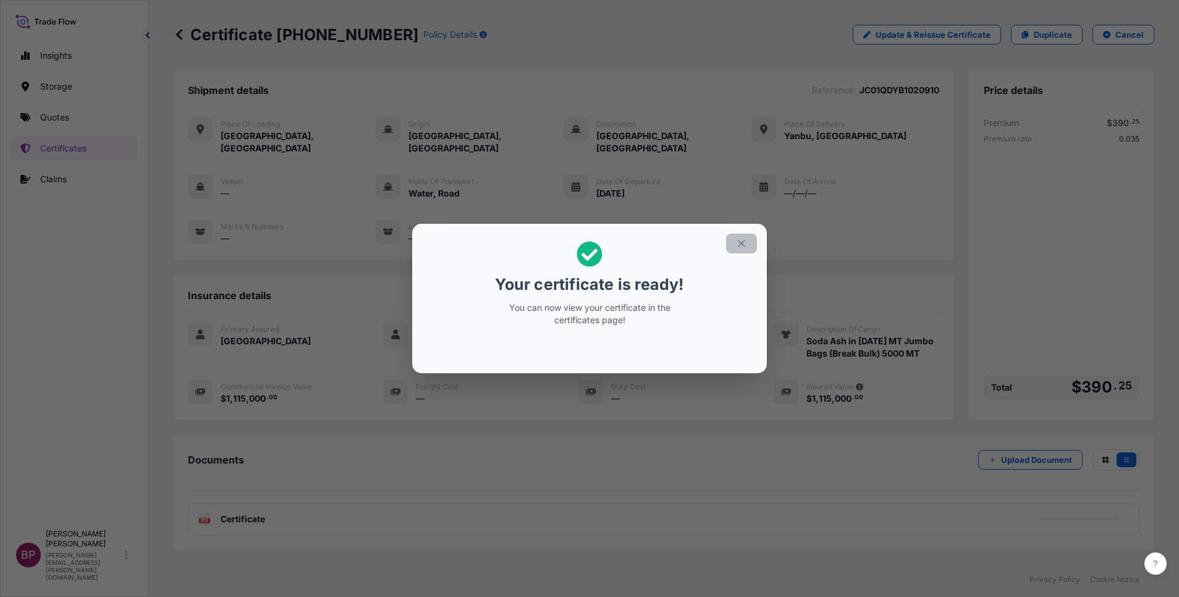
click at [741, 245] on icon "button" at bounding box center [741, 243] width 11 height 11
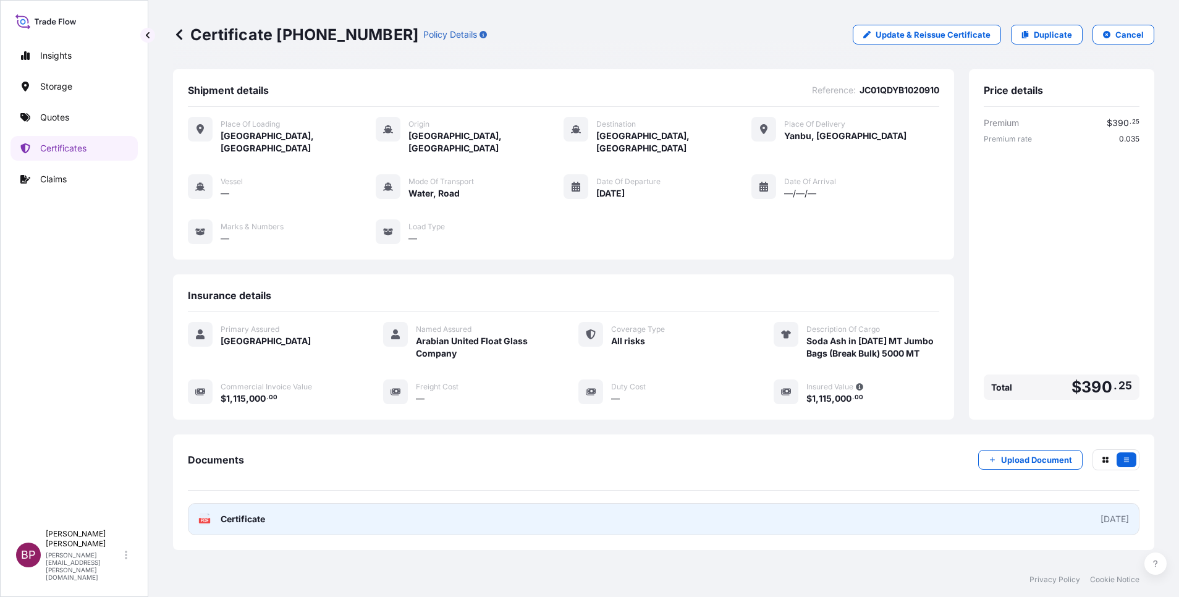
click at [237, 517] on span "Certificate" at bounding box center [243, 519] width 45 height 12
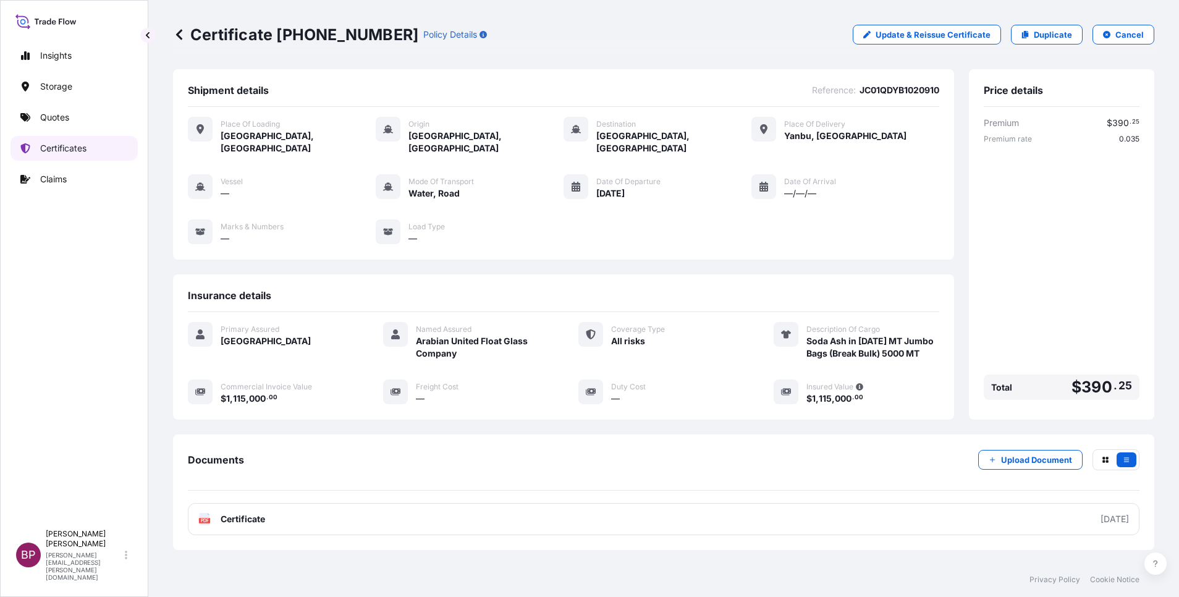
click at [83, 151] on p "Certificates" at bounding box center [63, 148] width 46 height 12
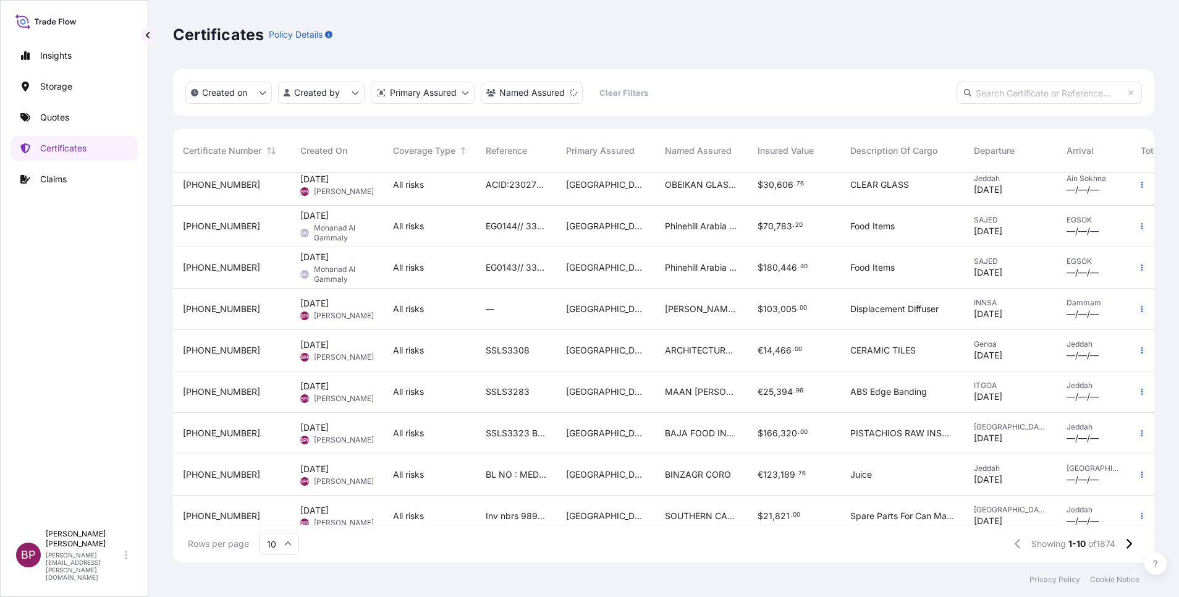
scroll to position [77, 0]
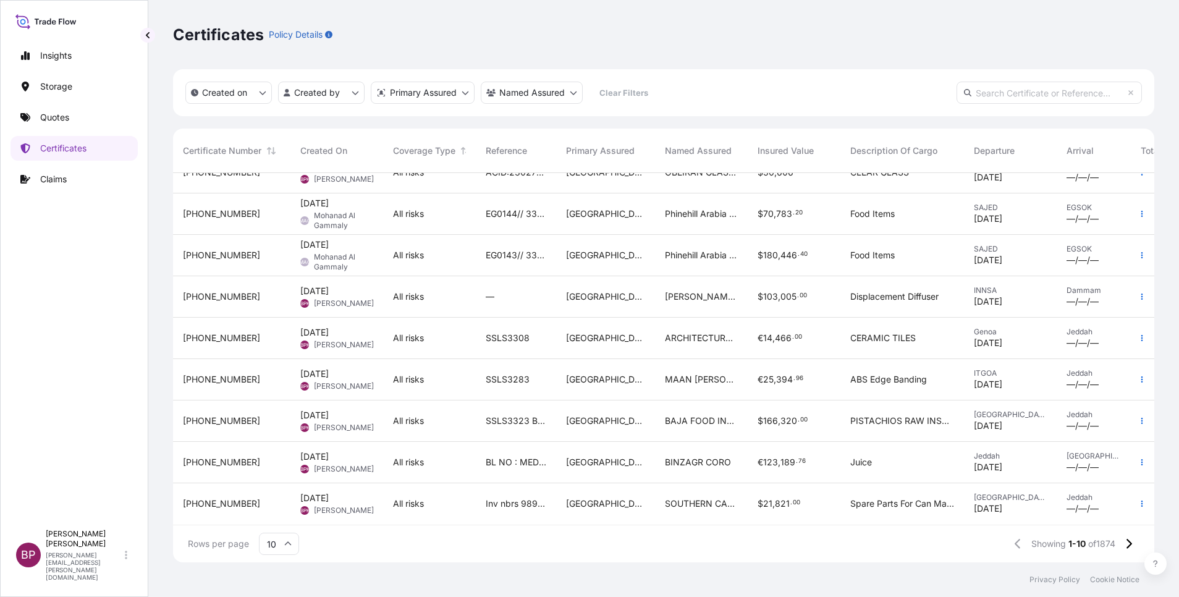
click at [736, 498] on span "SOUTHERN CAN MAKING COMPANY LTD." at bounding box center [701, 504] width 73 height 12
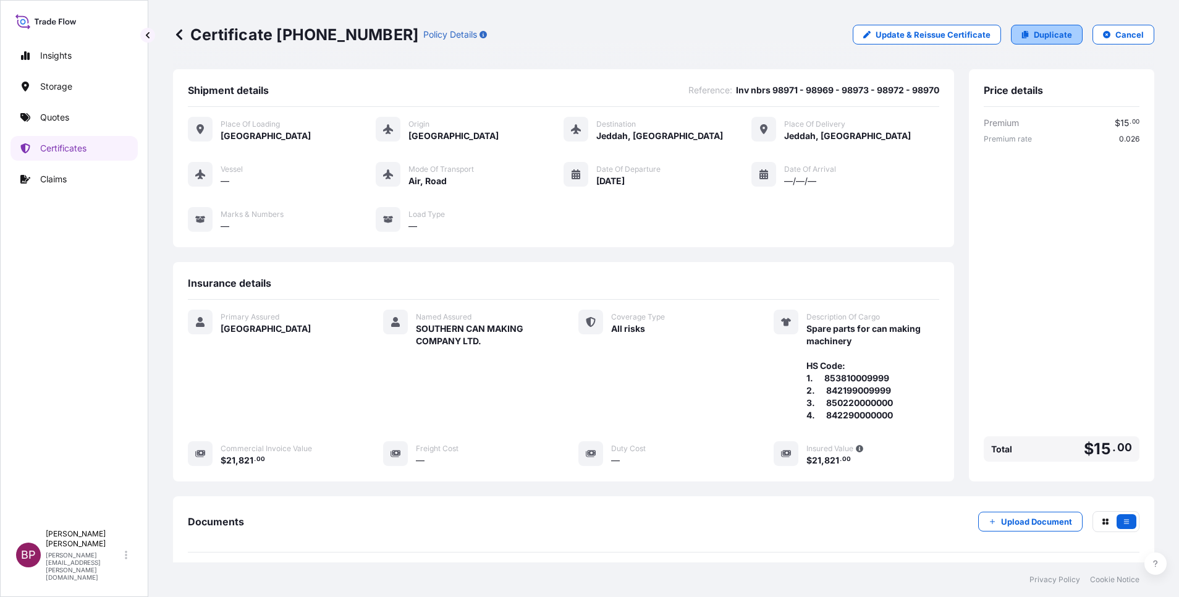
click at [1036, 37] on p "Duplicate" at bounding box center [1053, 34] width 38 height 12
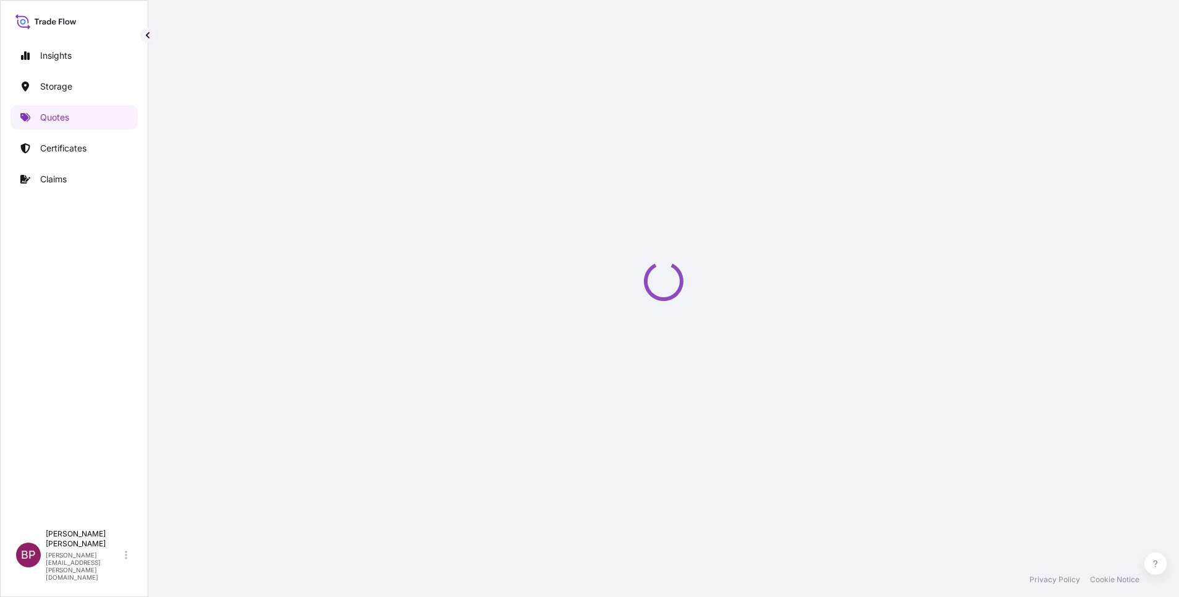
select select "Road / Inland"
select select "Air"
select select "Road / Inland"
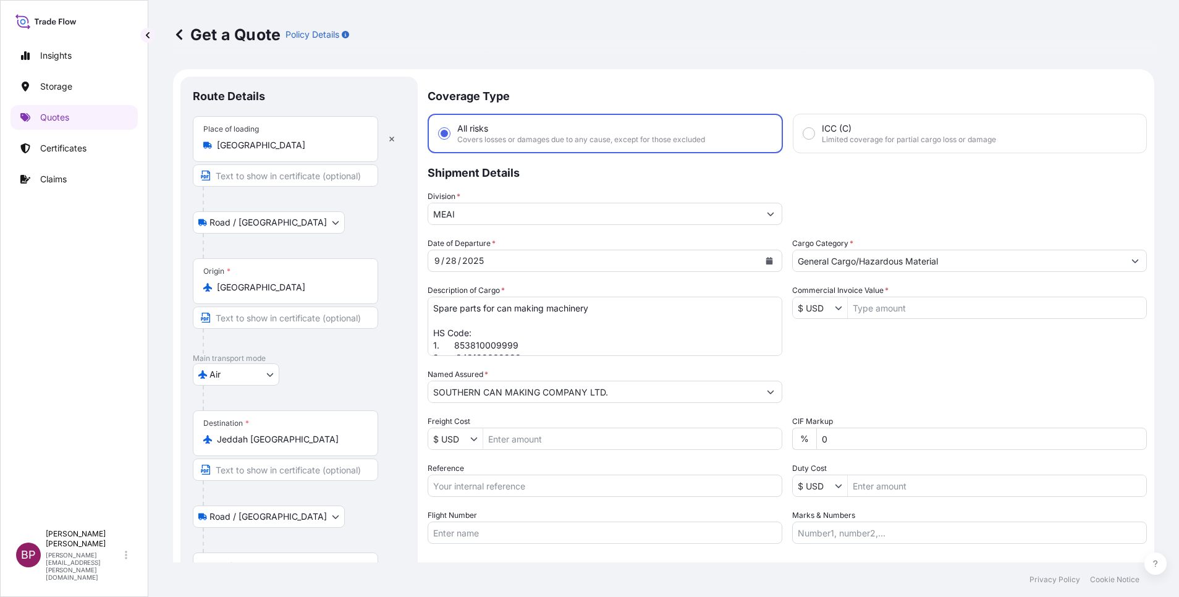
scroll to position [20, 0]
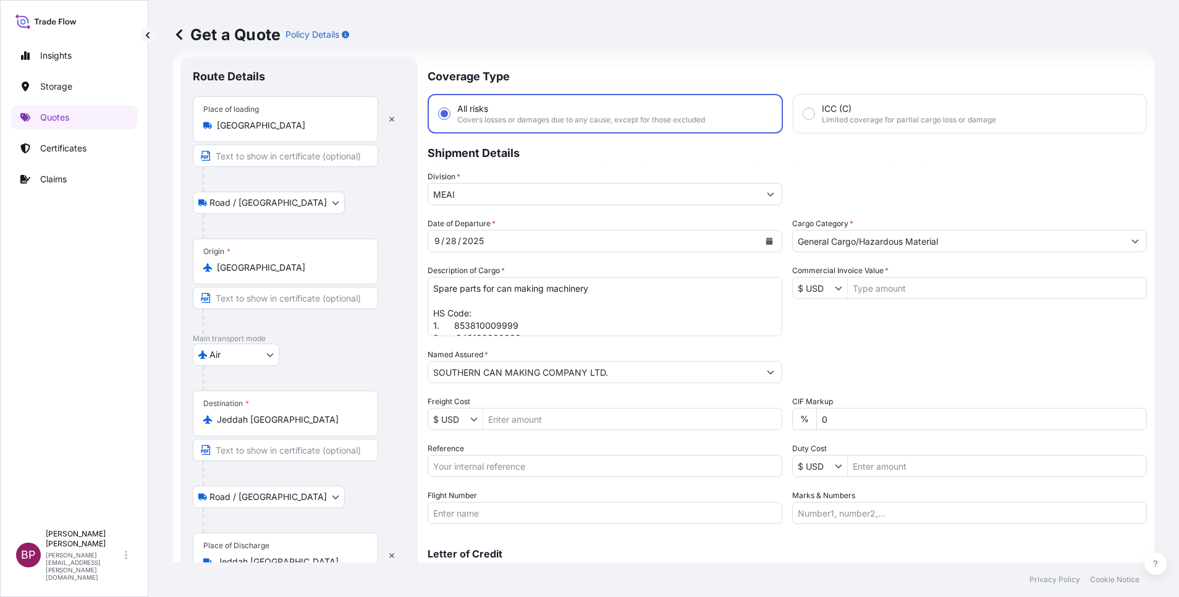
click at [767, 244] on icon "Calendar" at bounding box center [770, 240] width 7 height 7
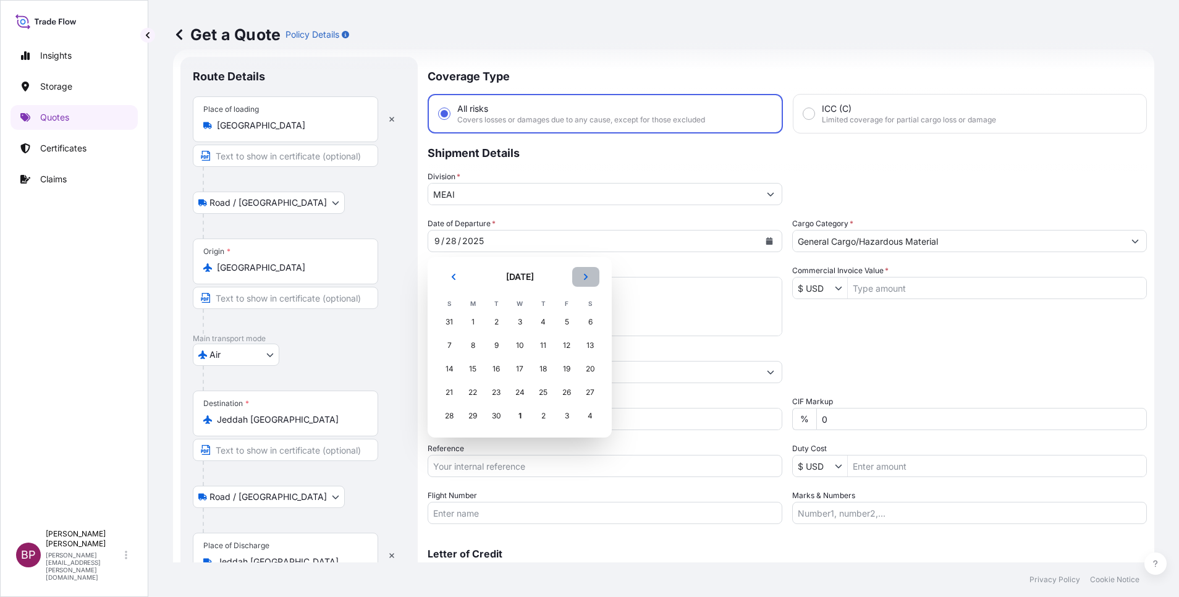
click at [581, 280] on button "Next" at bounding box center [585, 277] width 27 height 20
click at [546, 324] on div "2" at bounding box center [543, 322] width 22 height 22
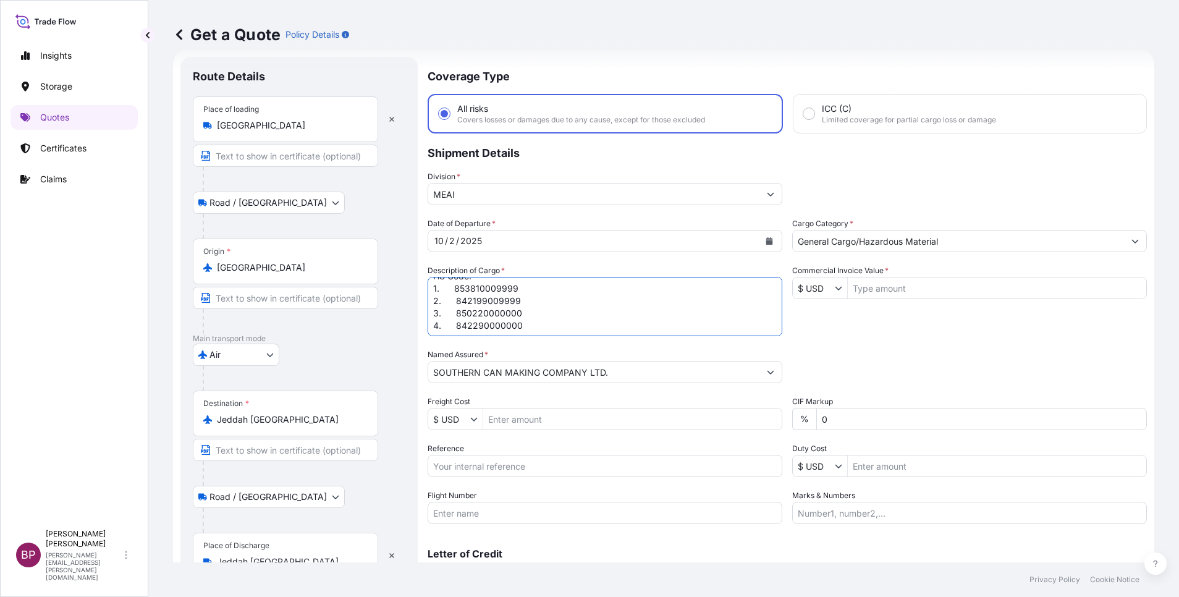
scroll to position [38, 0]
click at [528, 467] on input "Reference" at bounding box center [605, 466] width 355 height 22
paste input "invoice no. To : 98969-73"
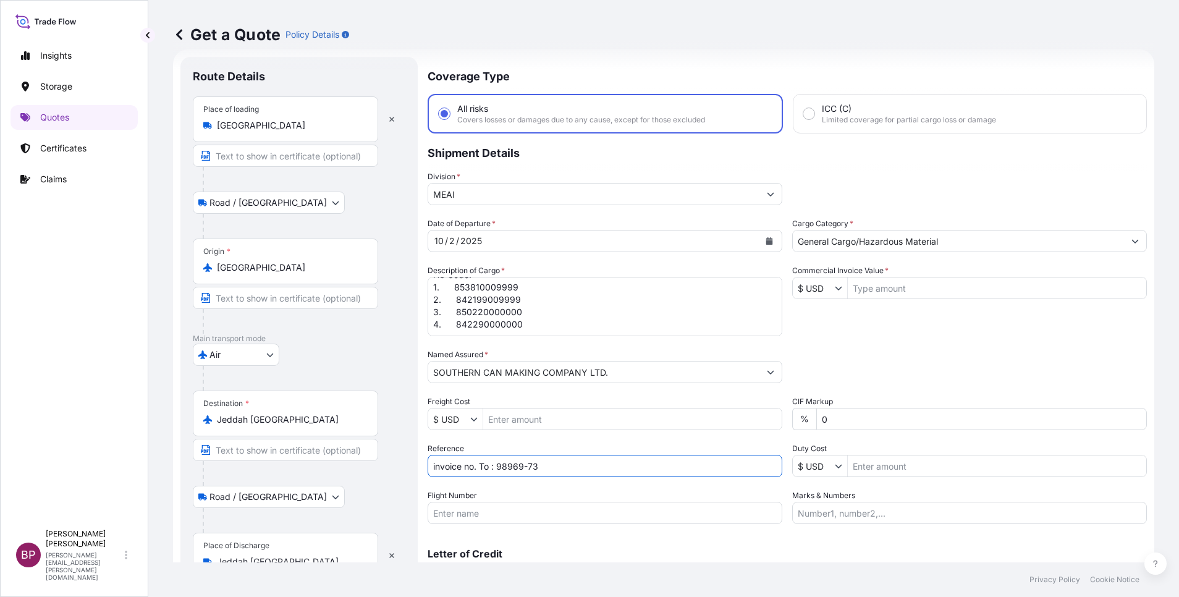
type input "invoice no. To : 98969-73"
click at [884, 289] on input "Commercial Invoice Value *" at bounding box center [997, 288] width 299 height 22
paste input "21821"
type input "21,821"
drag, startPoint x: 734, startPoint y: 423, endPoint x: 698, endPoint y: 424, distance: 36.5
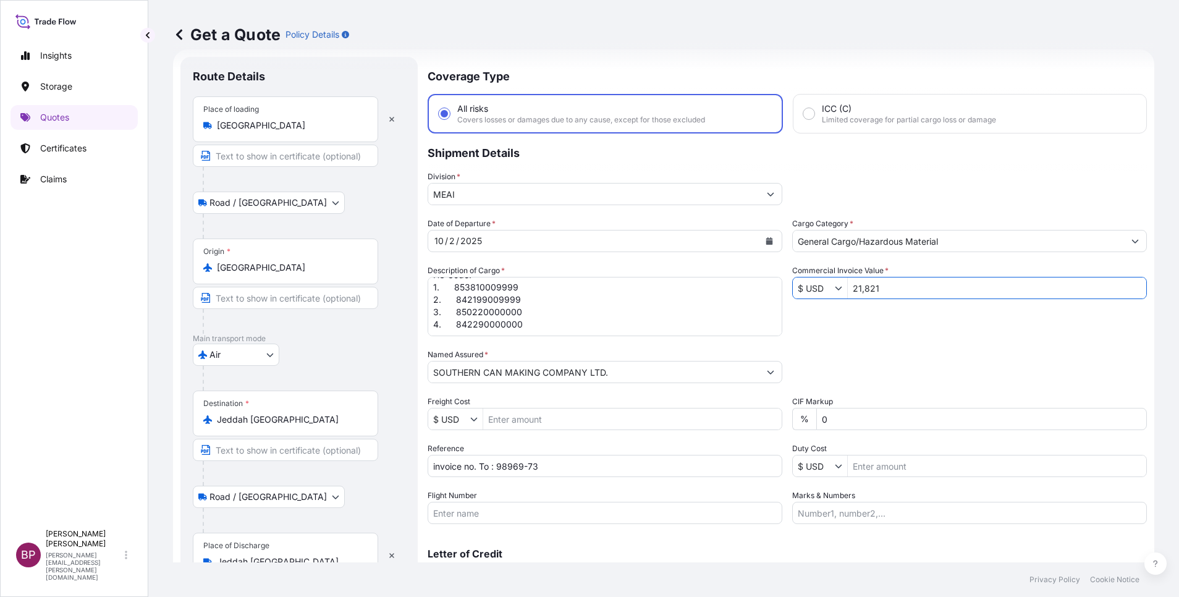
click at [698, 424] on div "Date of Departure * 10 / 2 / 2025 Cargo Category * General Cargo/Hazardous Mate…" at bounding box center [788, 371] width 720 height 307
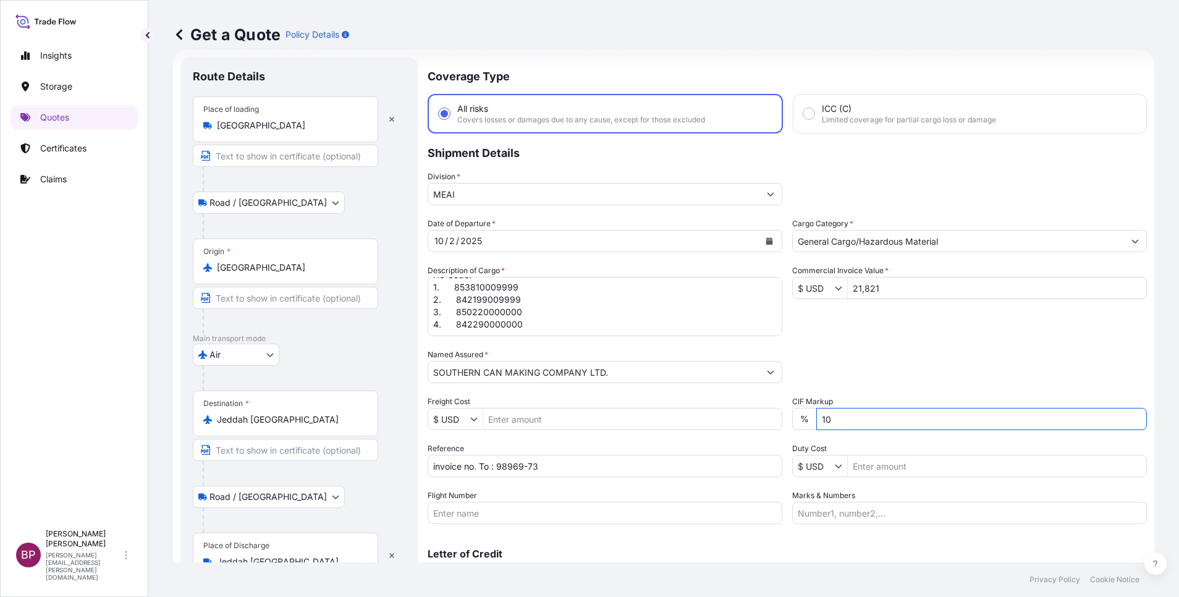
type input "10"
click at [866, 367] on div "Packing Category Type to search a container mode Please select a primary mode o…" at bounding box center [969, 366] width 355 height 35
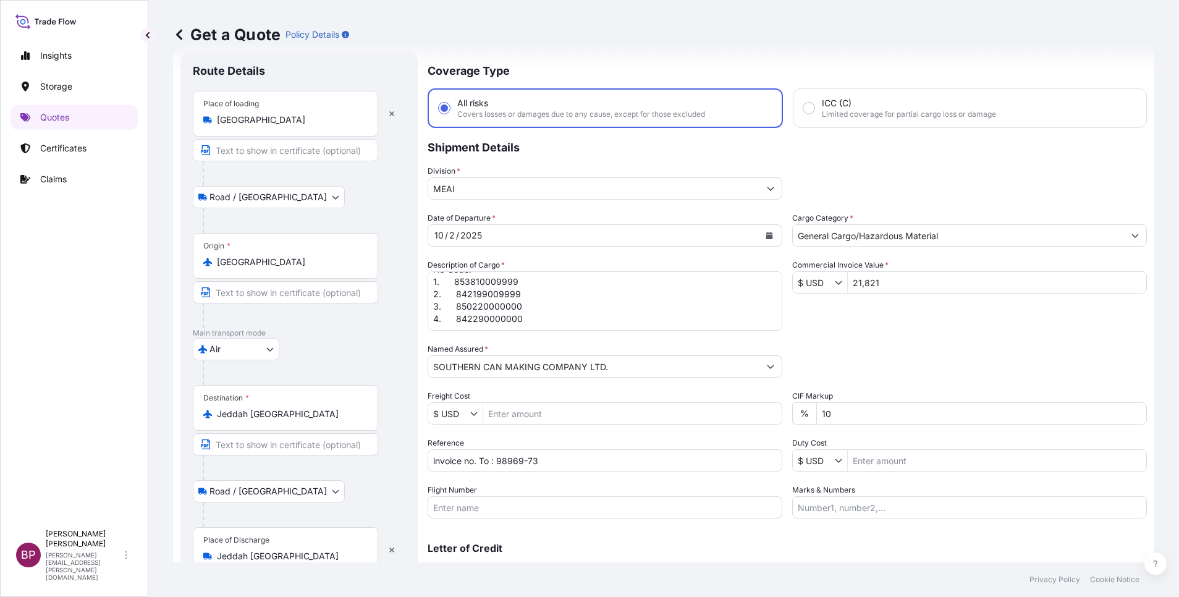
scroll to position [0, 0]
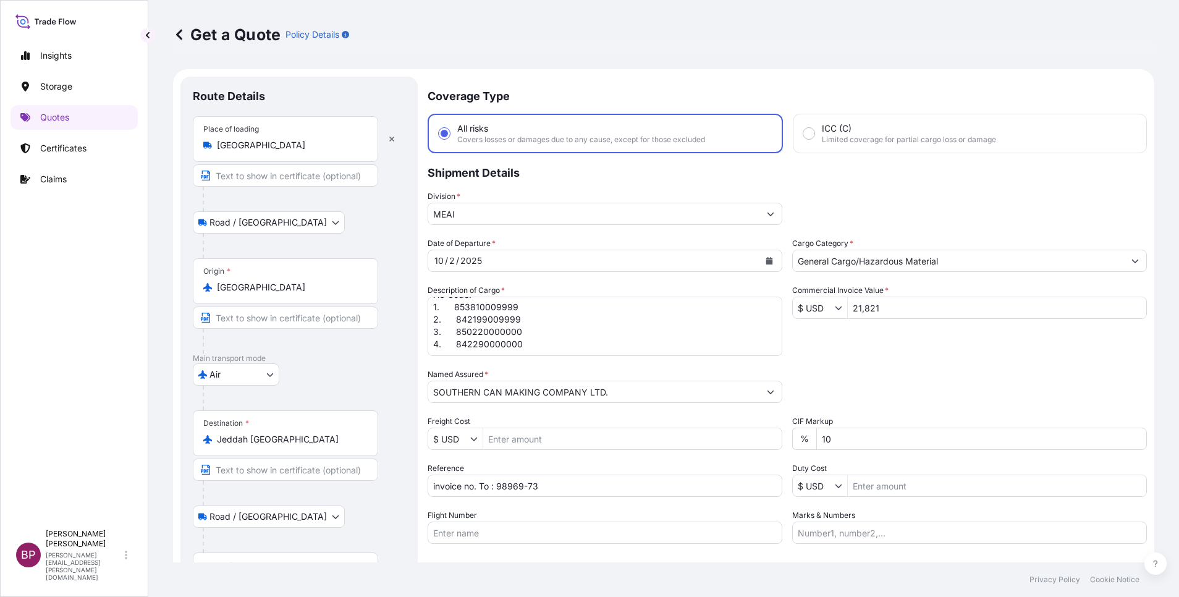
drag, startPoint x: 294, startPoint y: 147, endPoint x: 90, endPoint y: 123, distance: 205.3
click at [90, 123] on div "Insights Storage Quotes Certificates Claims BP Bobby Paul Kurian bobby.paul@psa…" at bounding box center [589, 298] width 1179 height 597
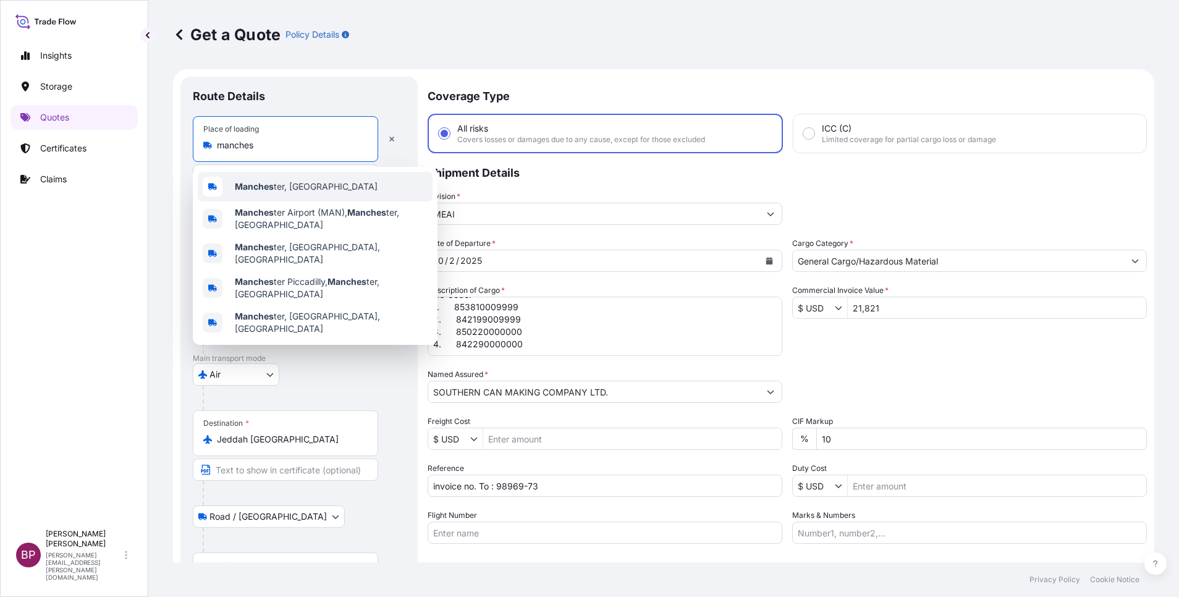
click at [300, 183] on span "Manches ter, UK" at bounding box center [306, 187] width 143 height 12
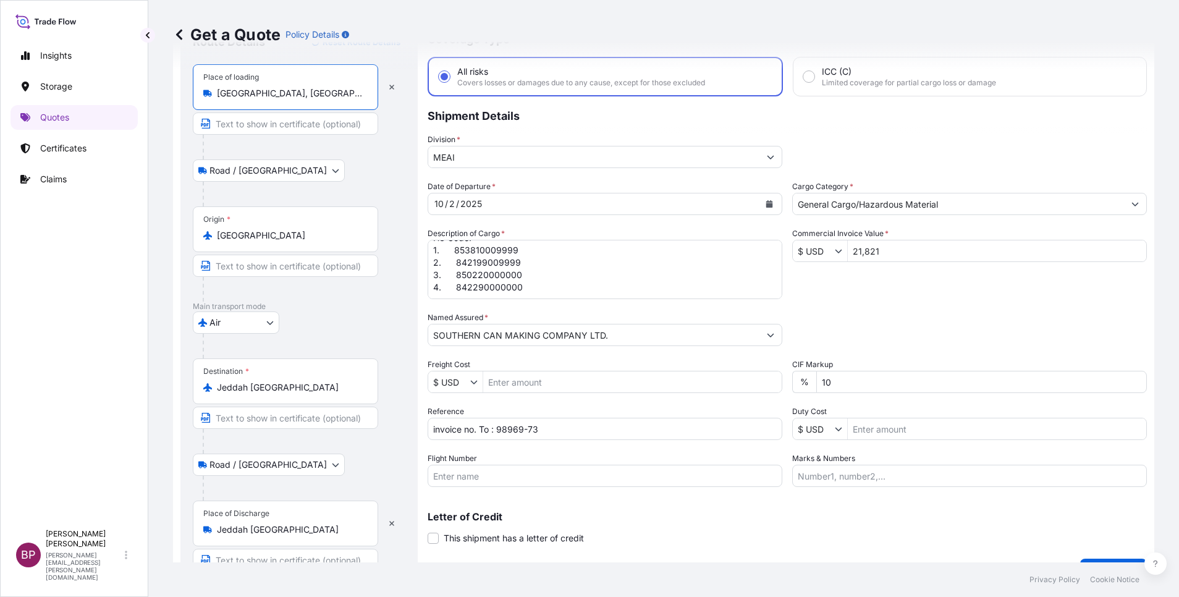
scroll to position [85, 0]
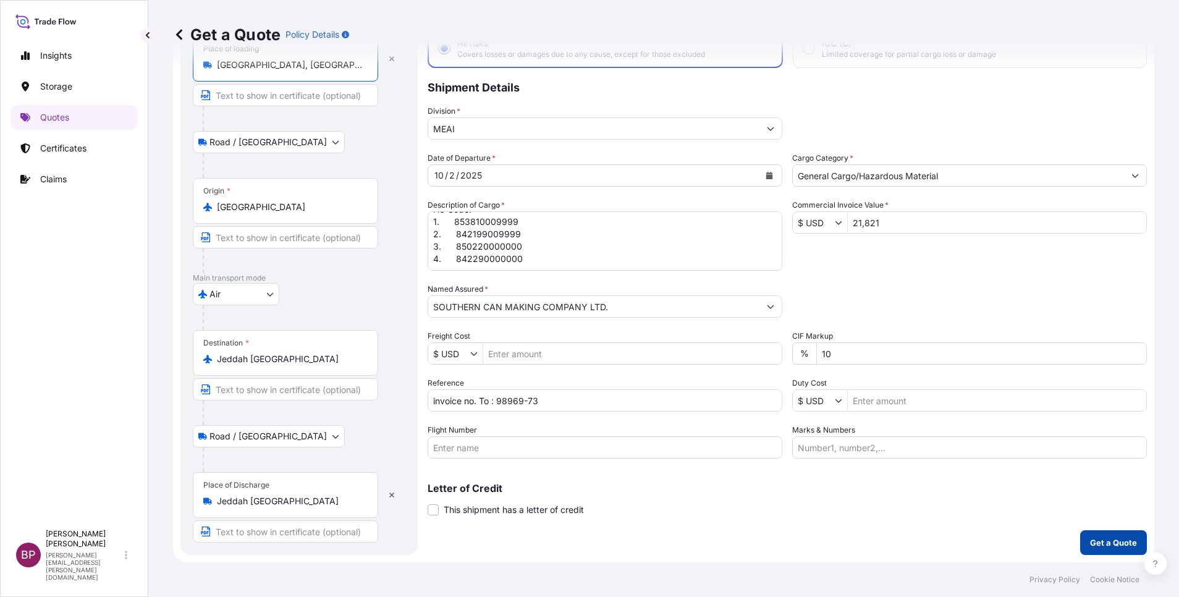
type input "Manchester, UK"
click at [1114, 544] on p "Get a Quote" at bounding box center [1113, 543] width 47 height 12
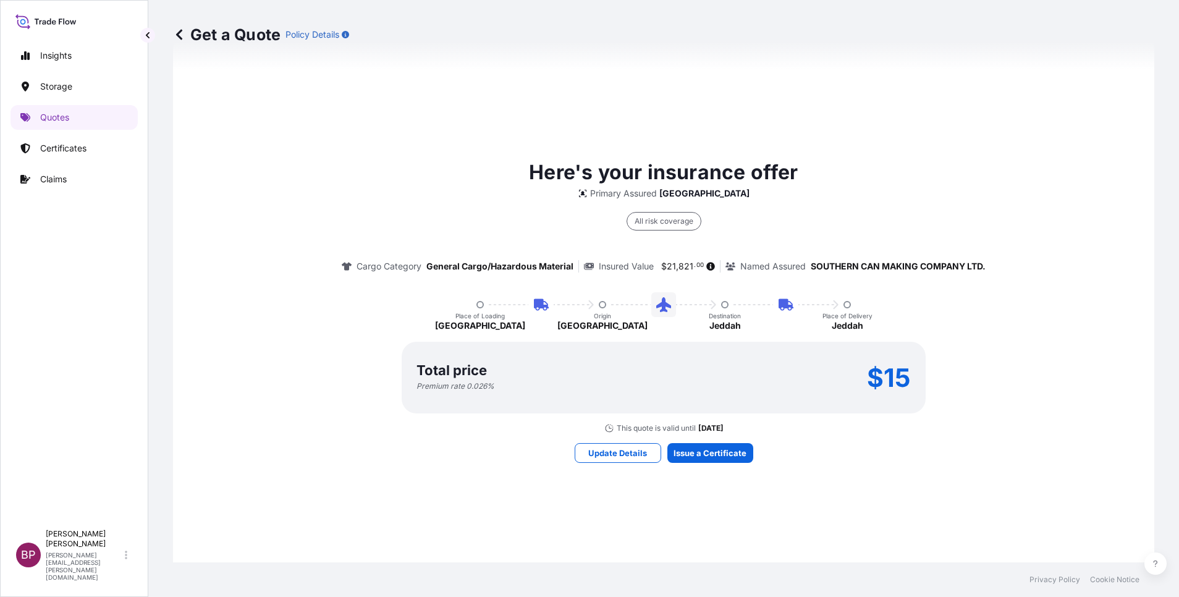
scroll to position [632, 0]
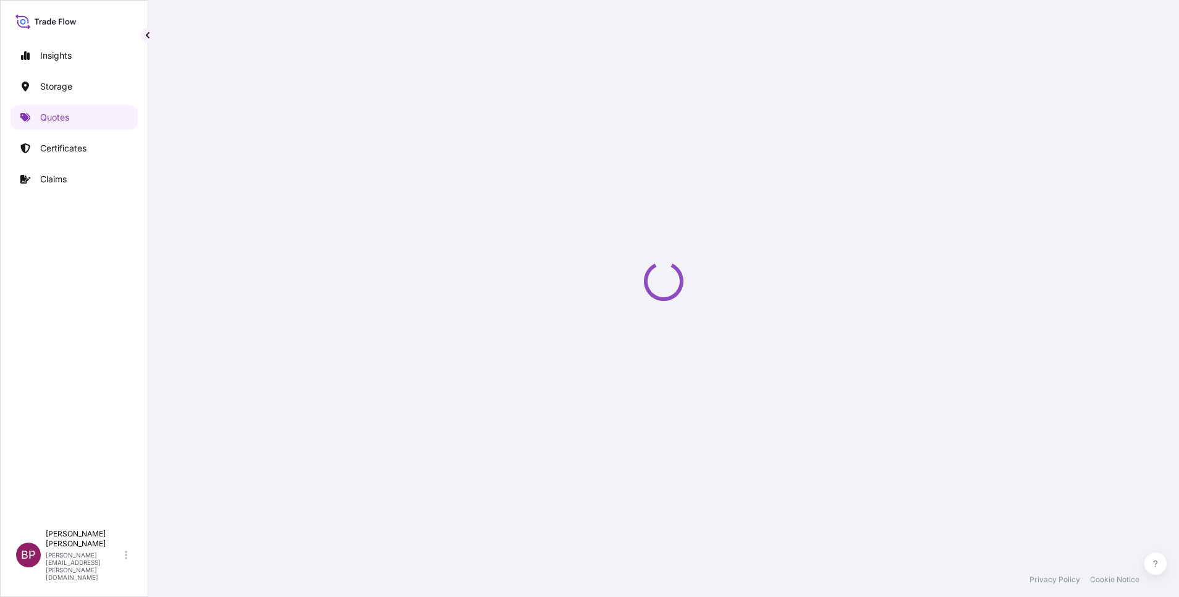
select select "Road / Inland"
select select "Air"
select select "Road / Inland"
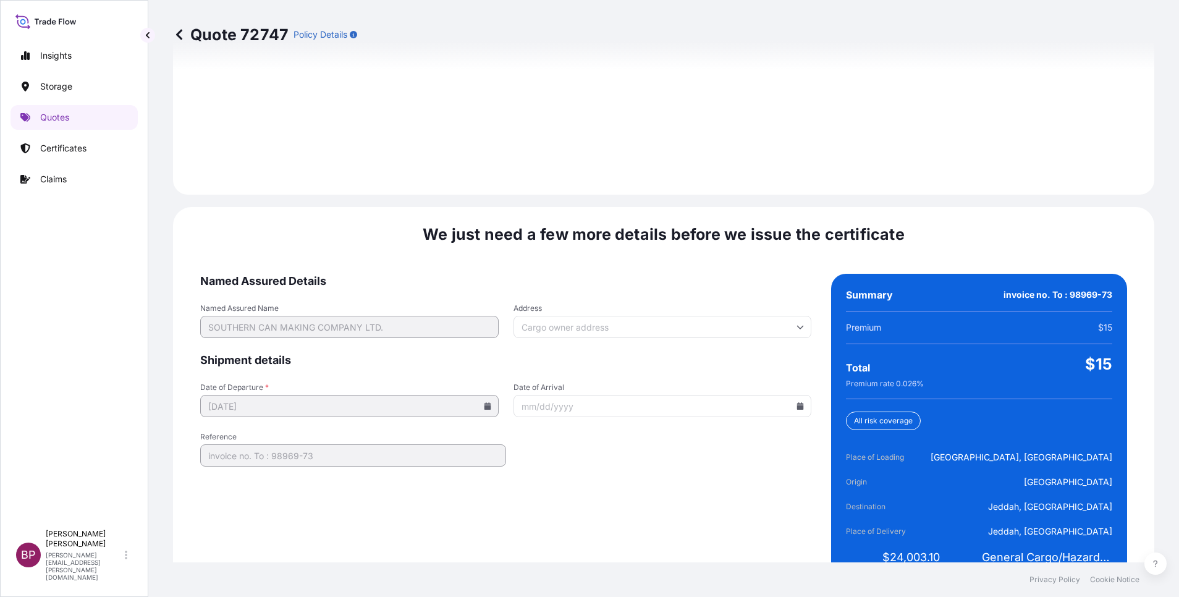
scroll to position [1832, 0]
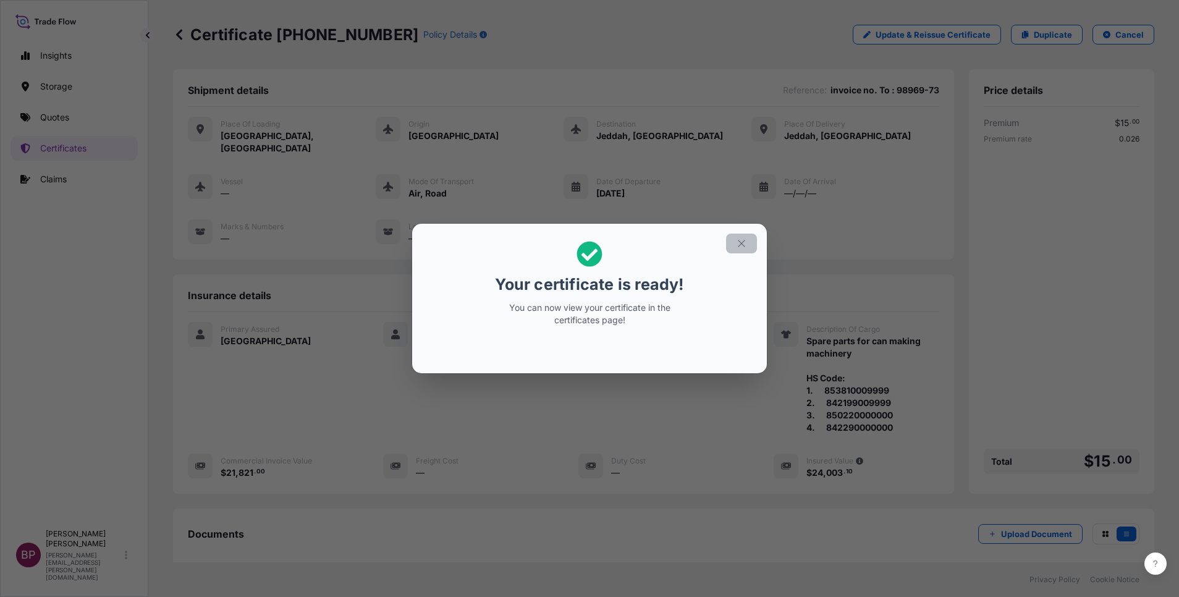
click at [742, 247] on icon "button" at bounding box center [741, 243] width 11 height 11
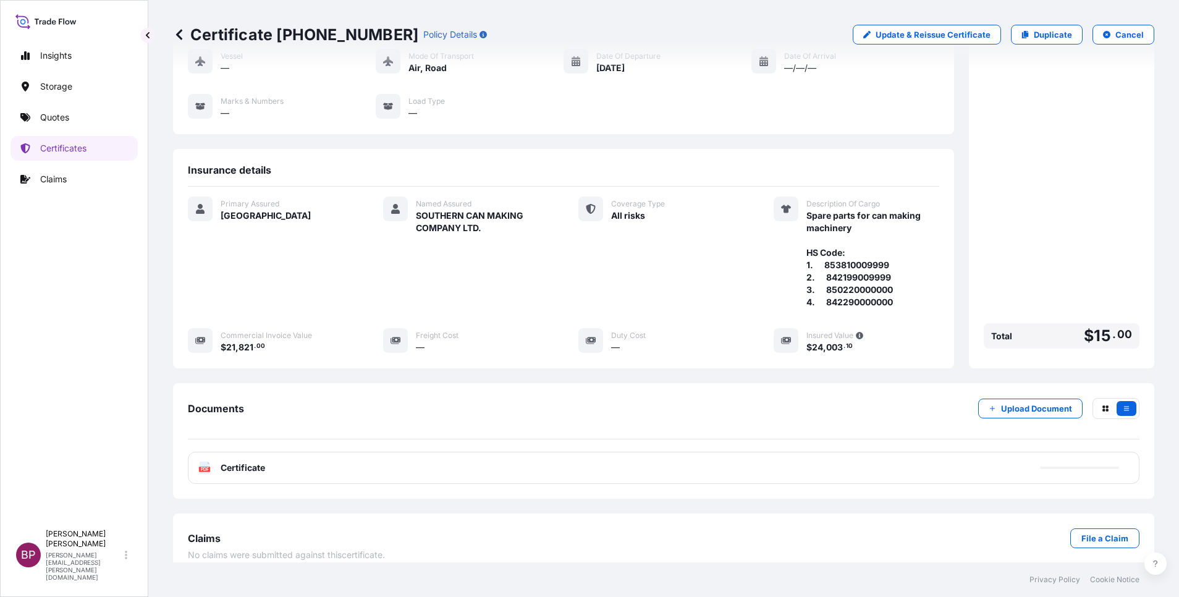
scroll to position [127, 0]
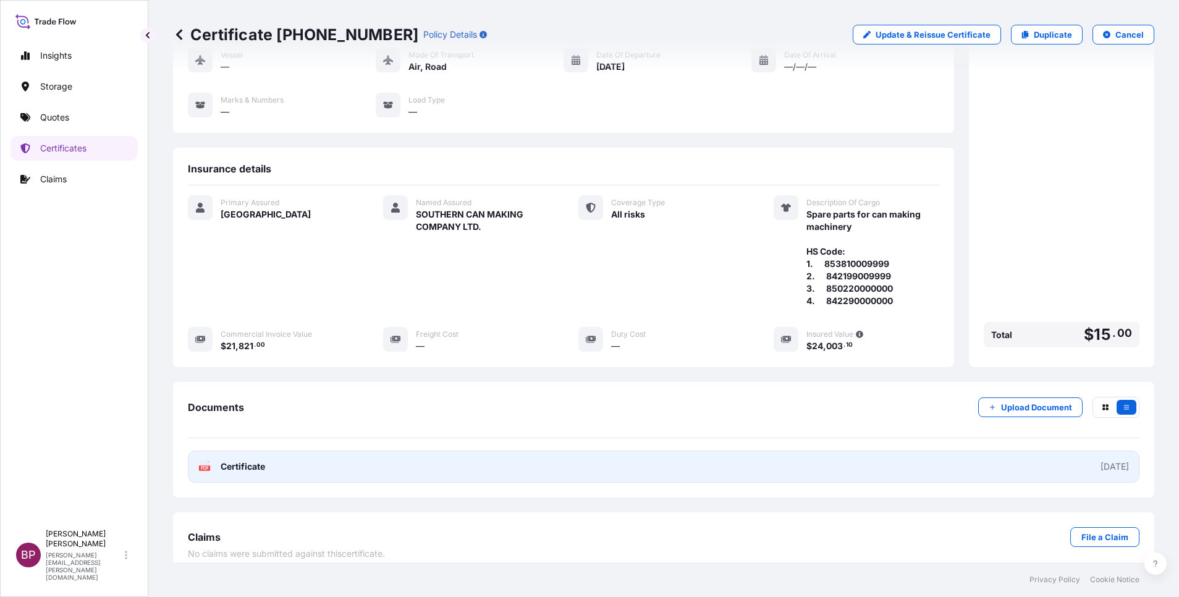
click at [258, 461] on span "Certificate" at bounding box center [243, 467] width 45 height 12
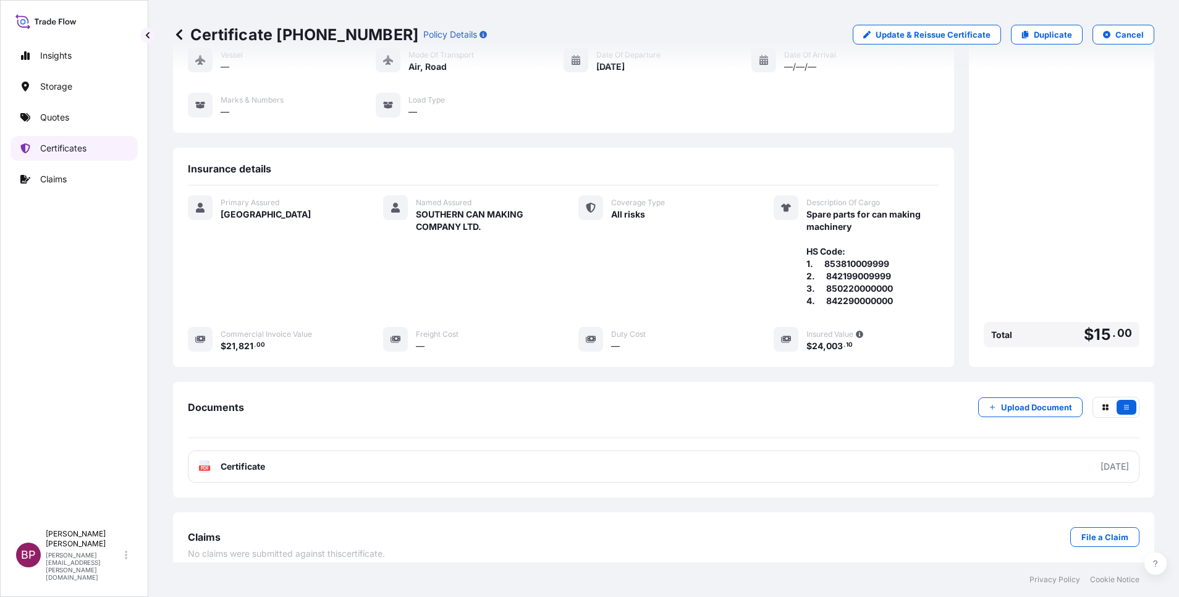
click at [67, 150] on p "Certificates" at bounding box center [63, 148] width 46 height 12
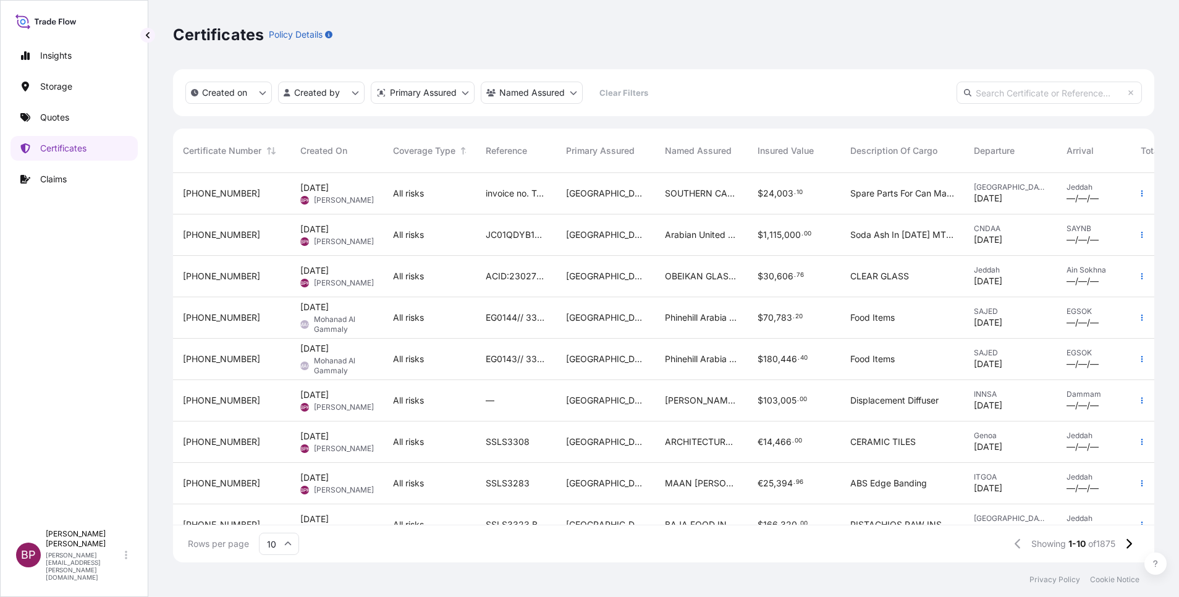
scroll to position [77, 0]
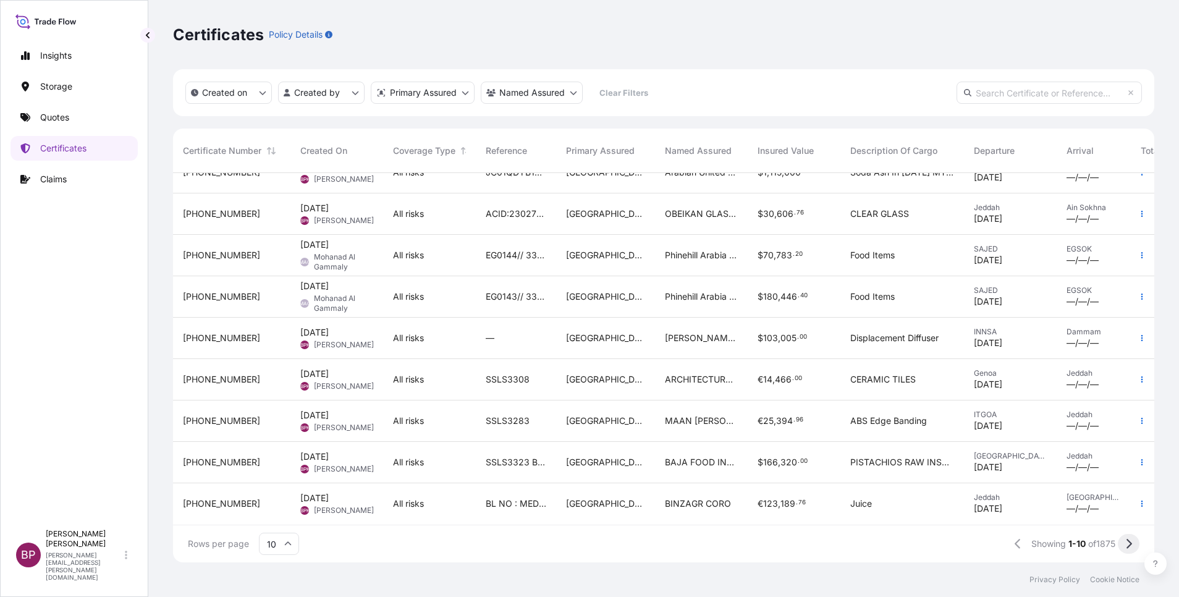
click at [1132, 543] on icon at bounding box center [1130, 544] width 6 height 10
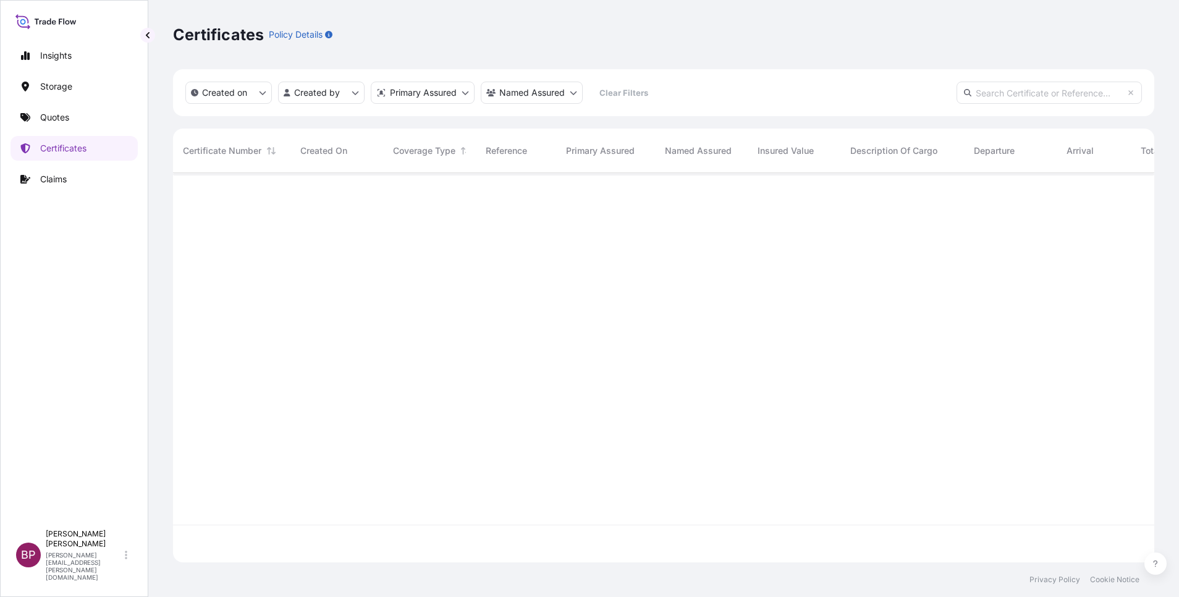
scroll to position [0, 0]
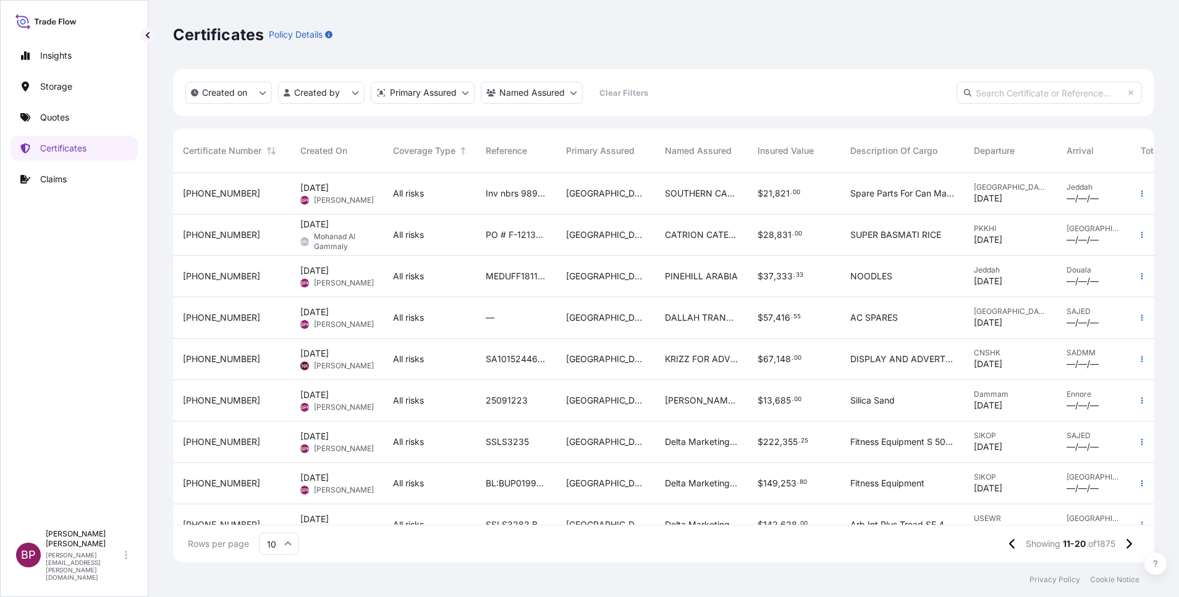
click at [516, 203] on div "Inv nbrs 98971 - 98969 - 98973 - 98972 - 98970" at bounding box center [516, 193] width 80 height 41
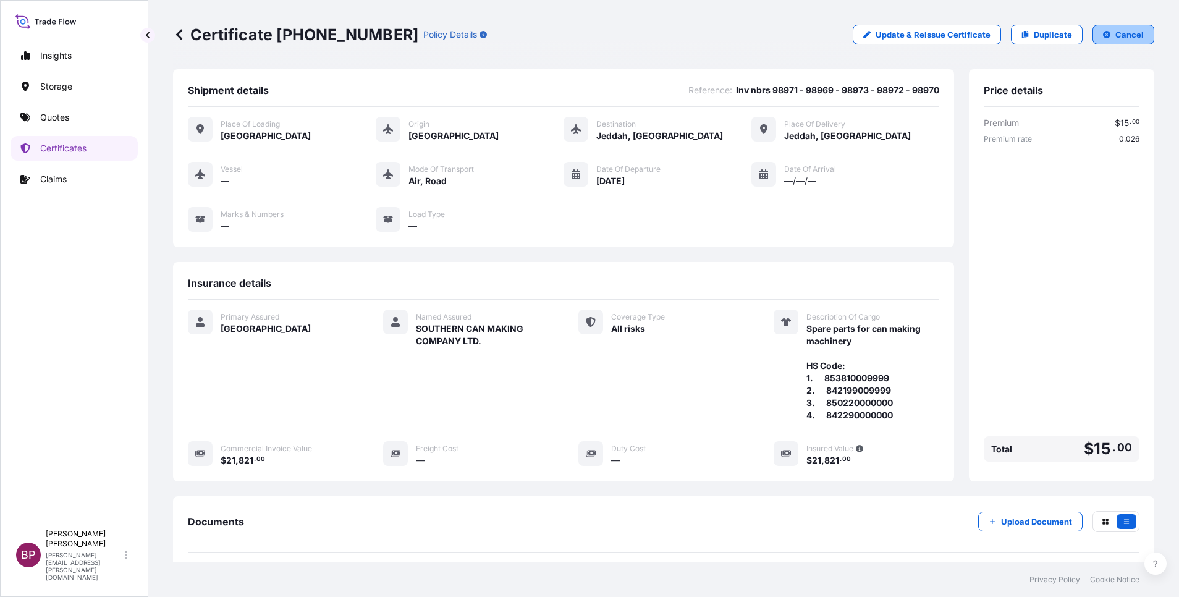
click at [1116, 36] on p "Cancel" at bounding box center [1130, 34] width 28 height 12
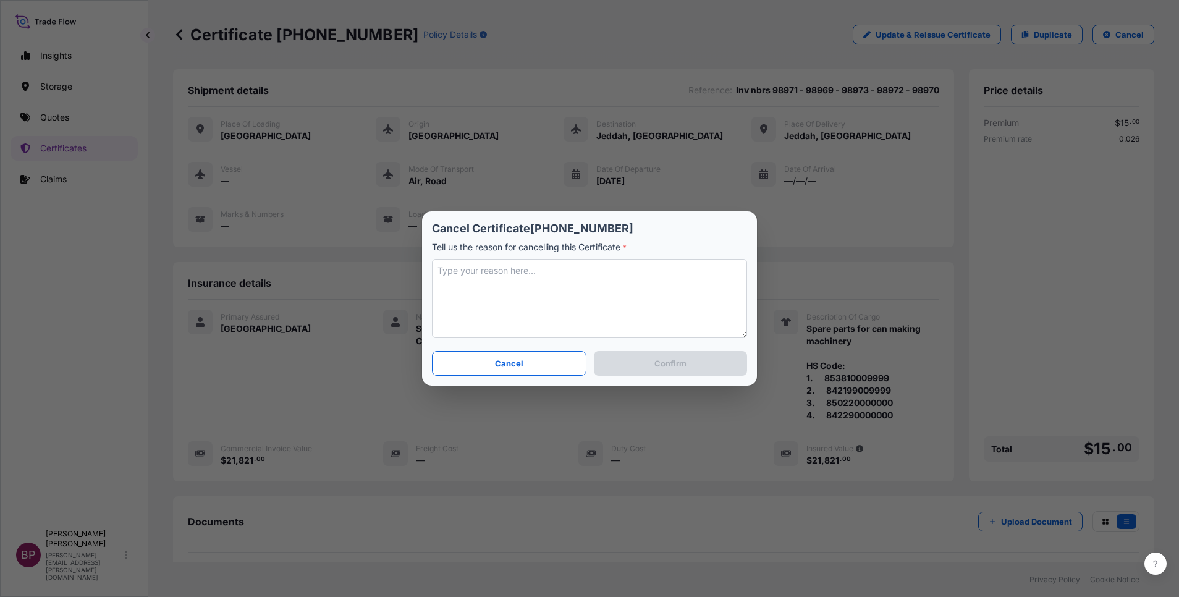
click at [559, 291] on textarea at bounding box center [589, 298] width 315 height 79
type textarea "amended corrections with 10% and refs nbr."
click at [679, 363] on p "Confirm" at bounding box center [671, 363] width 32 height 12
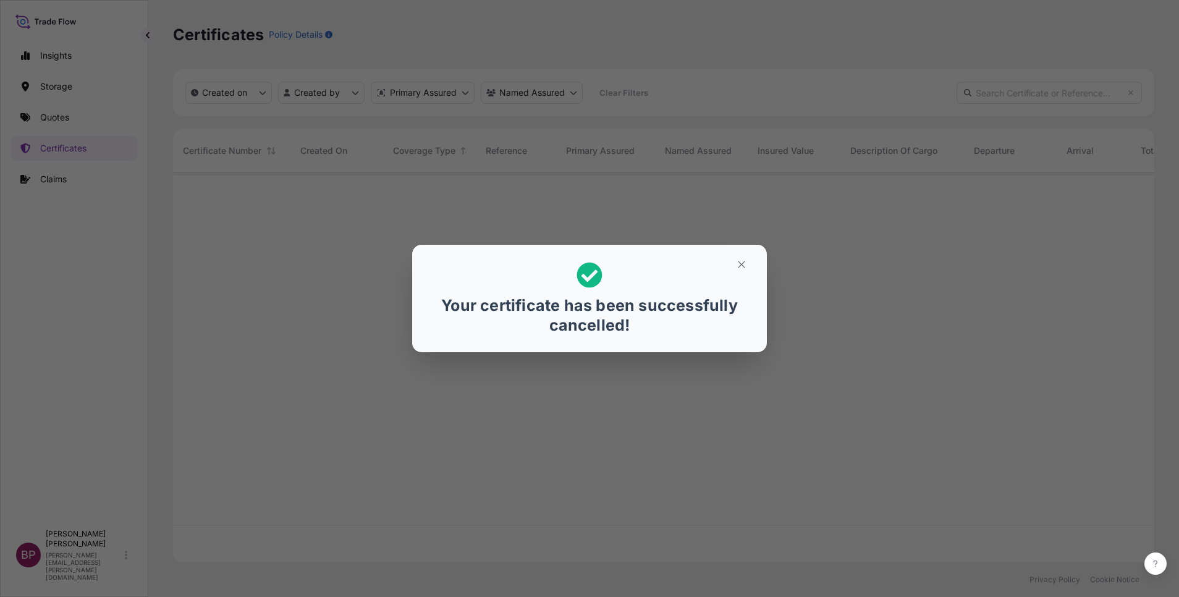
scroll to position [382, 967]
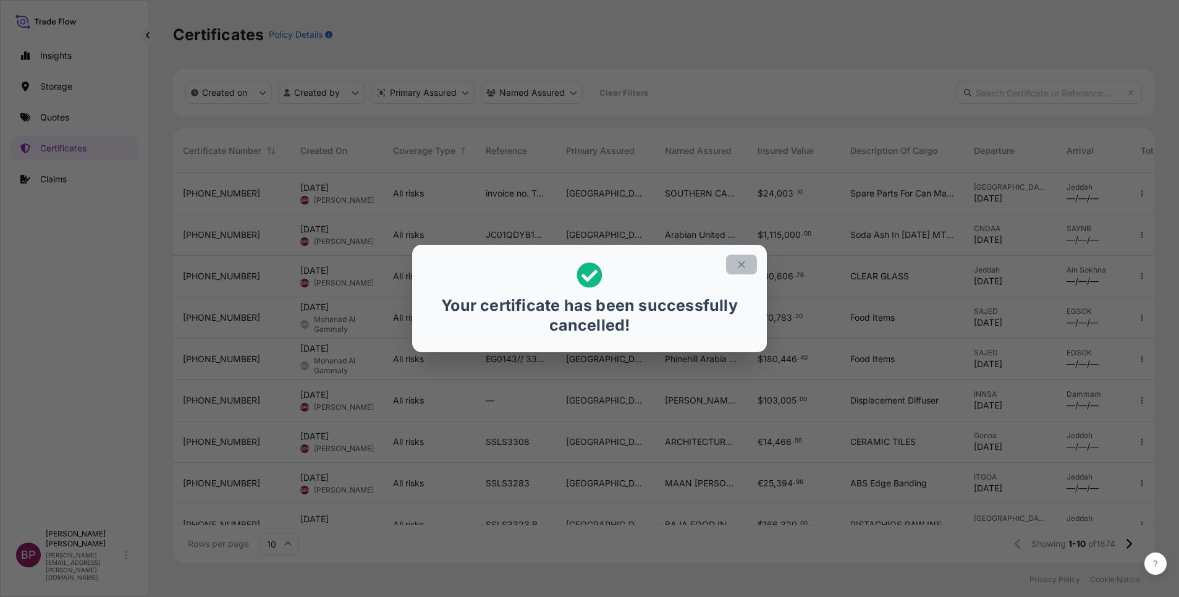
click at [741, 263] on icon "button" at bounding box center [741, 264] width 7 height 7
